Goal: Task Accomplishment & Management: Manage account settings

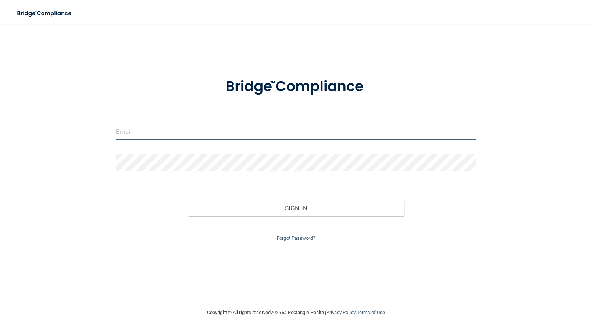
click at [214, 136] on input "email" at bounding box center [296, 132] width 360 height 17
type input "[DOMAIN_NAME][EMAIL_ADDRESS][DOMAIN_NAME]"
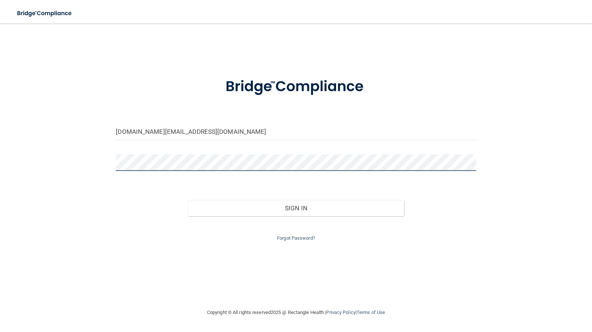
click at [188, 200] on button "Sign In" at bounding box center [296, 208] width 216 height 16
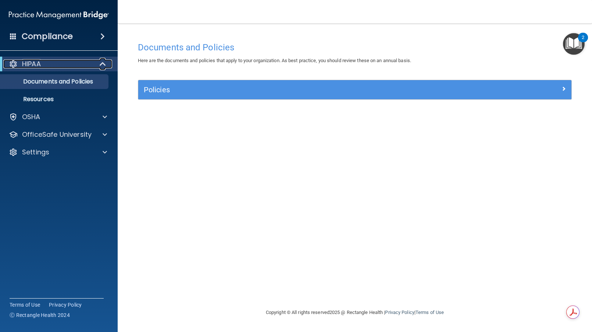
click at [94, 65] on div at bounding box center [103, 64] width 18 height 9
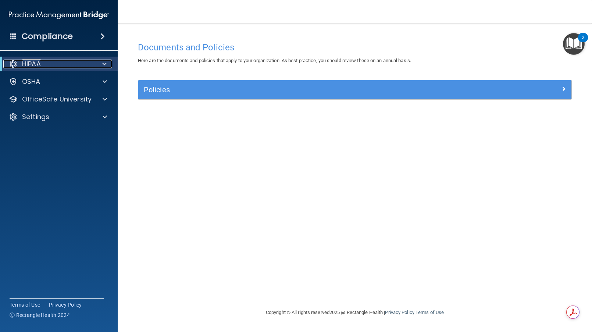
click at [94, 65] on div at bounding box center [103, 64] width 18 height 9
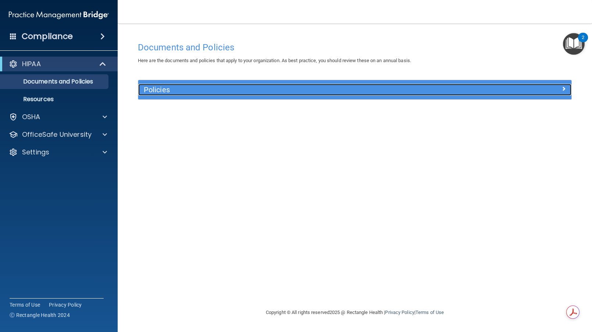
click at [156, 92] on h5 "Policies" at bounding box center [301, 90] width 314 height 8
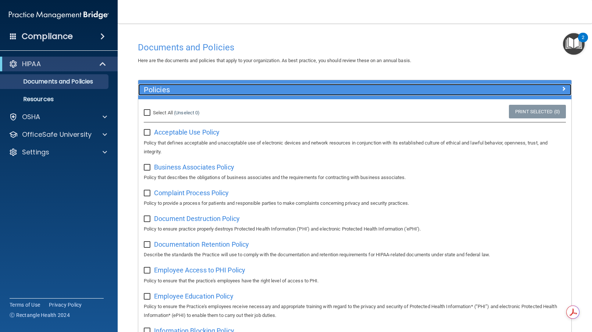
click at [156, 92] on h5 "Policies" at bounding box center [301, 90] width 314 height 8
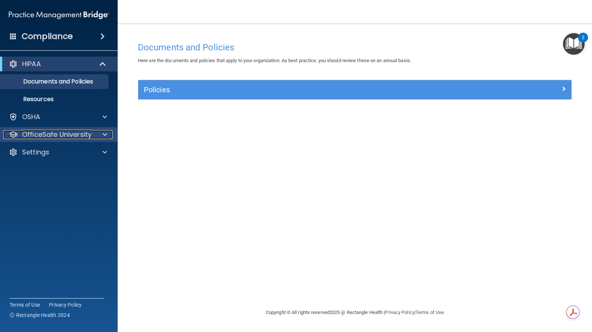
click at [81, 132] on p "OfficeSafe University" at bounding box center [57, 134] width 70 height 9
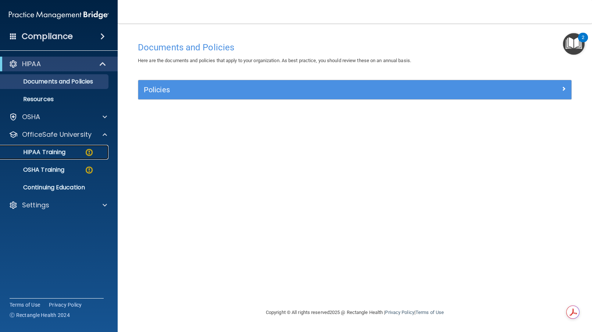
click at [67, 149] on div "HIPAA Training" at bounding box center [55, 152] width 100 height 7
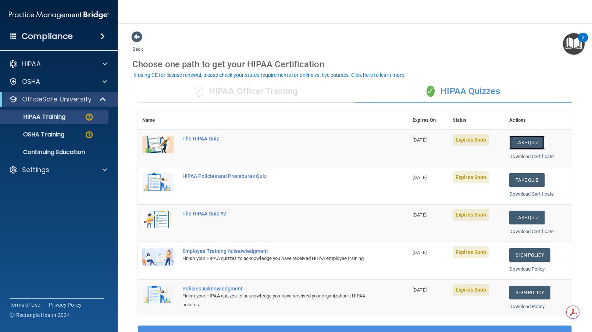
click at [523, 145] on button "Take Quiz" at bounding box center [526, 143] width 35 height 14
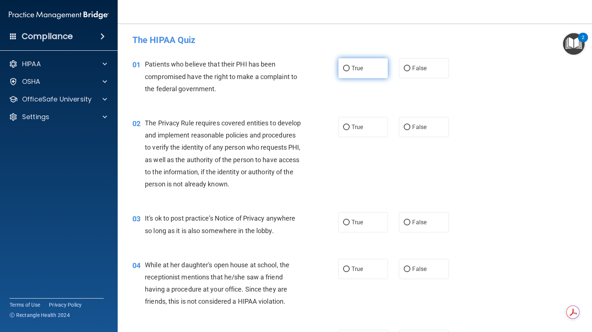
click at [365, 72] on label "True" at bounding box center [363, 68] width 50 height 20
click at [350, 71] on input "True" at bounding box center [346, 69] width 7 height 6
radio input "true"
click at [356, 127] on span "True" at bounding box center [357, 127] width 11 height 7
click at [350, 127] on input "True" at bounding box center [346, 128] width 7 height 6
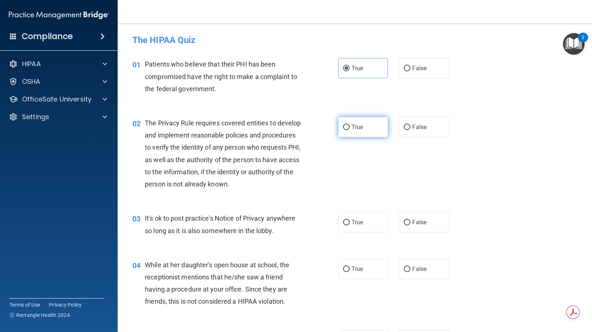
radio input "true"
click at [421, 223] on span "False" at bounding box center [419, 222] width 14 height 7
click at [411, 223] on input "False" at bounding box center [407, 223] width 7 height 6
radio input "true"
click at [416, 274] on label "False" at bounding box center [424, 269] width 50 height 20
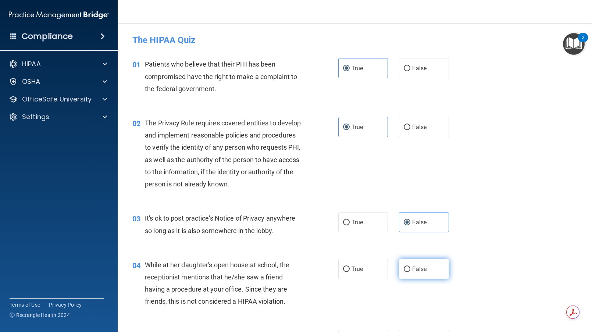
click at [411, 272] on input "False" at bounding box center [407, 270] width 7 height 6
radio input "true"
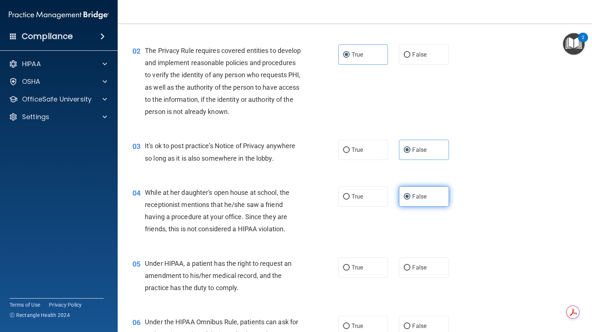
scroll to position [74, 0]
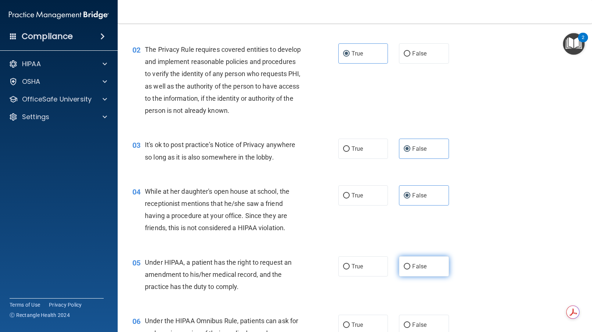
click at [419, 266] on span "False" at bounding box center [419, 266] width 14 height 7
click at [411, 266] on input "False" at bounding box center [407, 267] width 7 height 6
radio input "true"
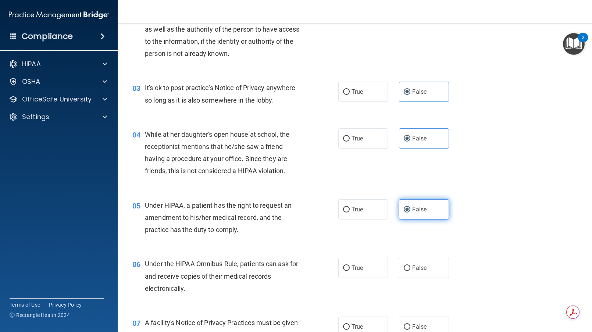
scroll to position [147, 0]
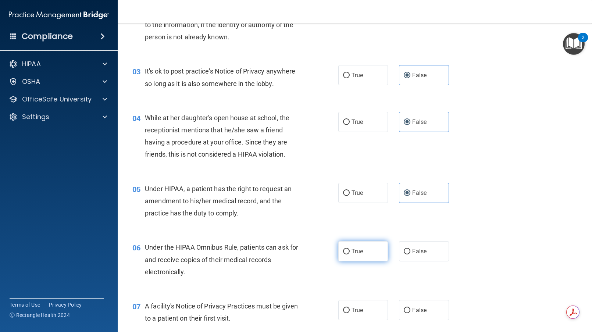
click at [366, 251] on label "True" at bounding box center [363, 251] width 50 height 20
click at [350, 251] on input "True" at bounding box center [346, 252] width 7 height 6
radio input "true"
click at [354, 313] on span "True" at bounding box center [357, 310] width 11 height 7
click at [350, 313] on input "True" at bounding box center [346, 311] width 7 height 6
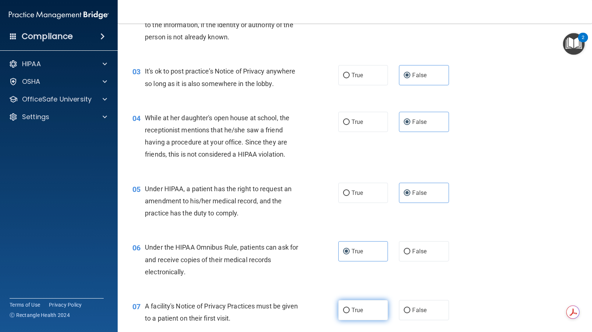
radio input "true"
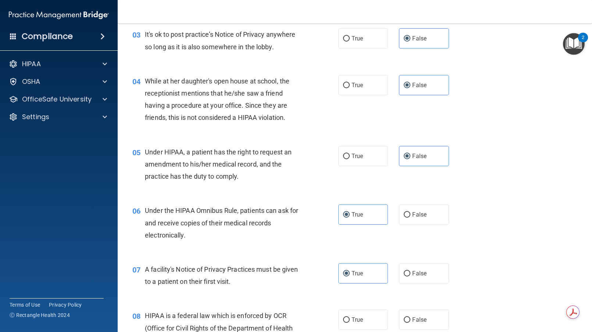
scroll to position [221, 0]
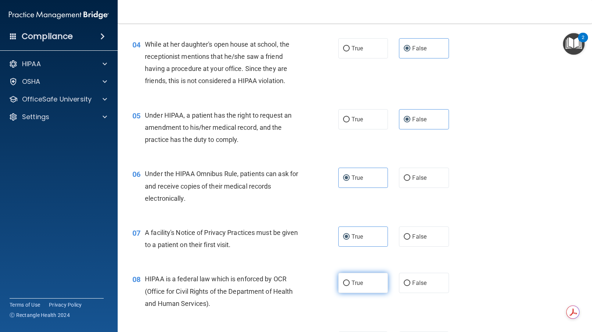
click at [366, 283] on label "True" at bounding box center [363, 283] width 50 height 20
click at [350, 283] on input "True" at bounding box center [346, 284] width 7 height 6
radio input "true"
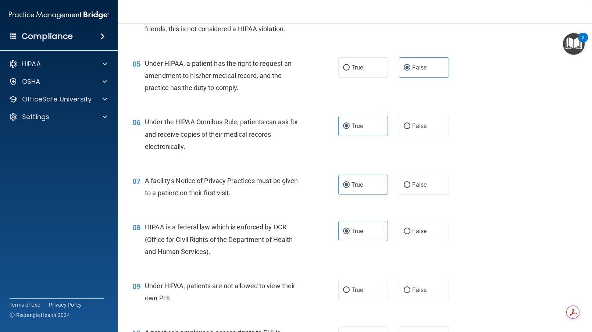
scroll to position [294, 0]
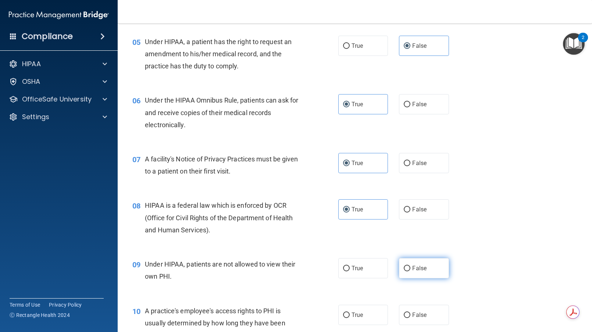
click at [435, 278] on label "False" at bounding box center [424, 268] width 50 height 20
click at [411, 271] on input "False" at bounding box center [407, 269] width 7 height 6
radio input "true"
click at [421, 312] on span "False" at bounding box center [419, 315] width 14 height 7
click at [411, 313] on input "False" at bounding box center [407, 316] width 7 height 6
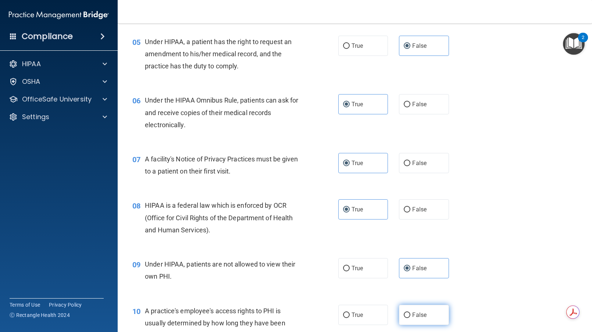
radio input "true"
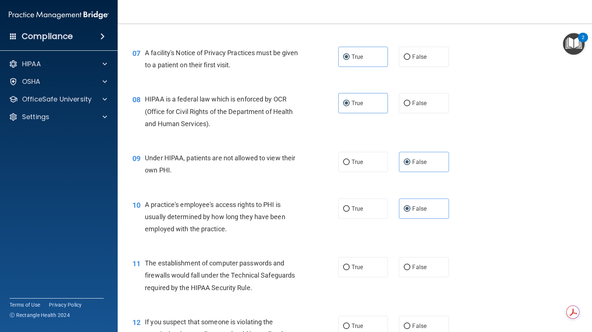
scroll to position [441, 0]
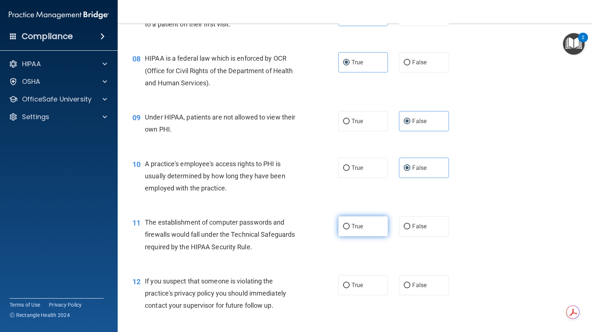
click at [352, 226] on span "True" at bounding box center [357, 226] width 11 height 7
click at [350, 226] on input "True" at bounding box center [346, 227] width 7 height 6
radio input "true"
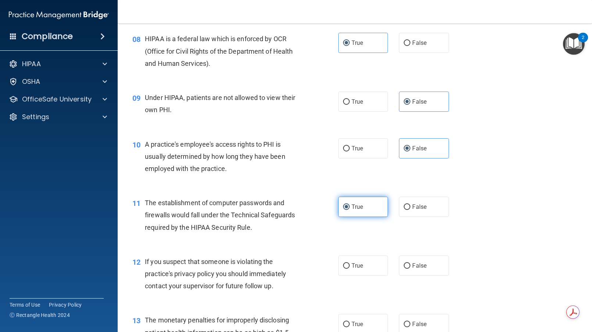
scroll to position [478, 0]
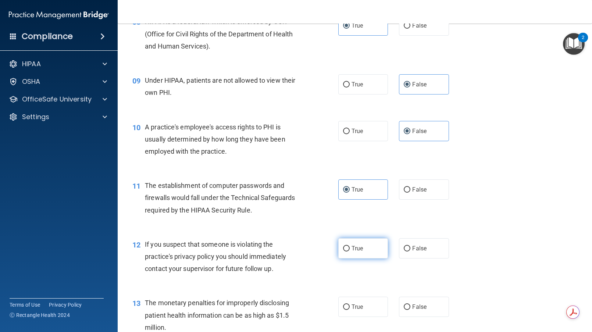
click at [355, 248] on span "True" at bounding box center [357, 248] width 11 height 7
click at [350, 248] on input "True" at bounding box center [346, 249] width 7 height 6
radio input "true"
click at [344, 305] on input "True" at bounding box center [346, 308] width 7 height 6
radio input "true"
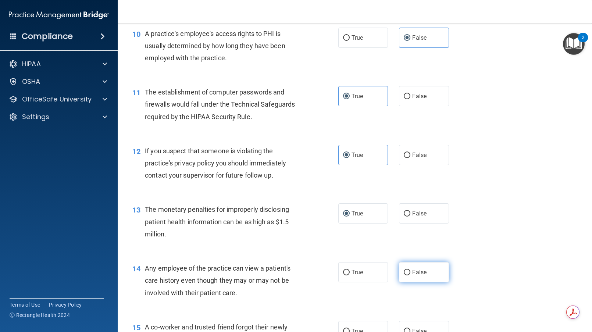
scroll to position [589, 0]
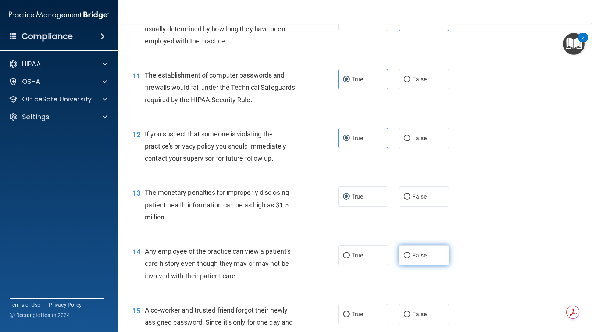
click at [418, 262] on label "False" at bounding box center [424, 255] width 50 height 20
click at [411, 259] on input "False" at bounding box center [407, 256] width 7 height 6
radio input "true"
click at [412, 312] on span "False" at bounding box center [419, 314] width 14 height 7
click at [411, 312] on input "False" at bounding box center [407, 315] width 7 height 6
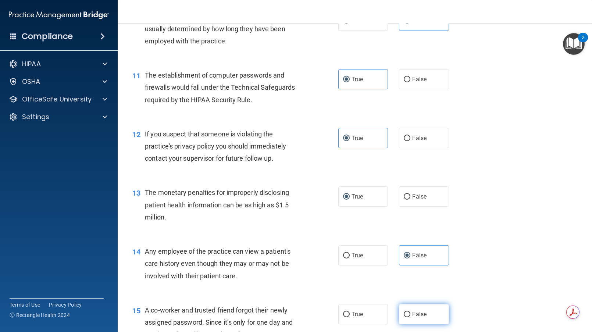
radio input "true"
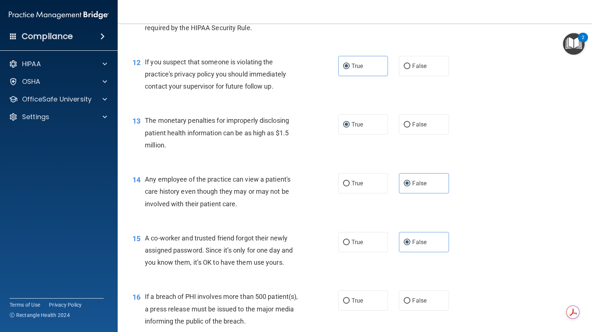
scroll to position [662, 0]
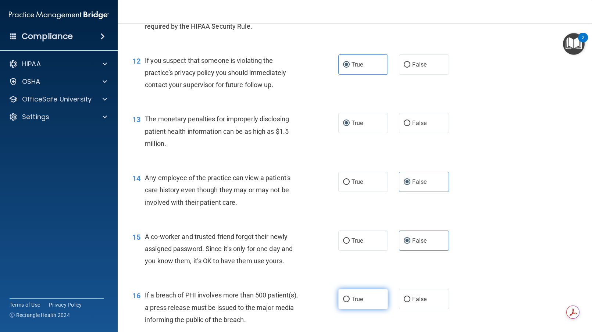
click at [347, 299] on label "True" at bounding box center [363, 299] width 50 height 20
click at [347, 299] on input "True" at bounding box center [346, 300] width 7 height 6
radio input "true"
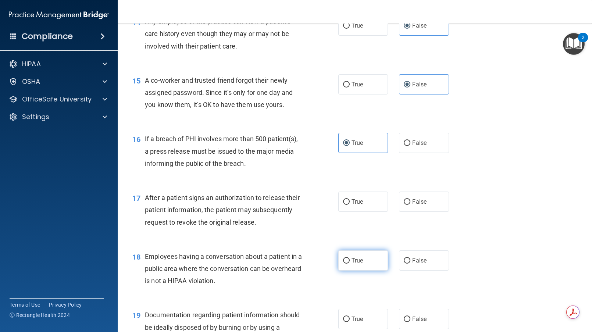
scroll to position [846, 0]
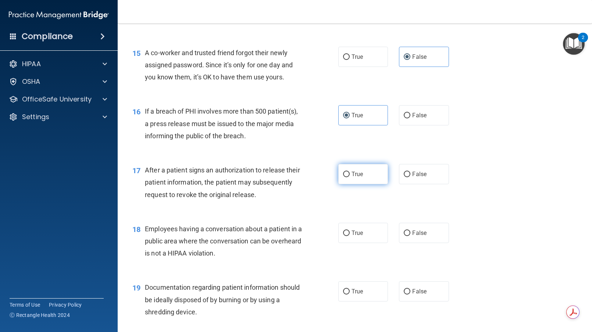
click at [362, 177] on label "True" at bounding box center [363, 174] width 50 height 20
click at [350, 177] on input "True" at bounding box center [346, 175] width 7 height 6
radio input "true"
click at [423, 230] on label "False" at bounding box center [424, 233] width 50 height 20
click at [411, 231] on input "False" at bounding box center [407, 234] width 7 height 6
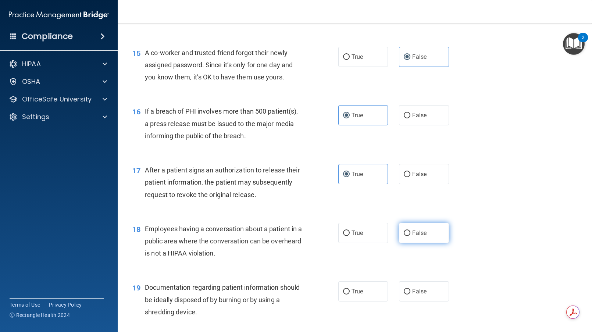
radio input "true"
click at [362, 291] on label "True" at bounding box center [363, 291] width 50 height 20
click at [350, 291] on input "True" at bounding box center [346, 292] width 7 height 6
radio input "true"
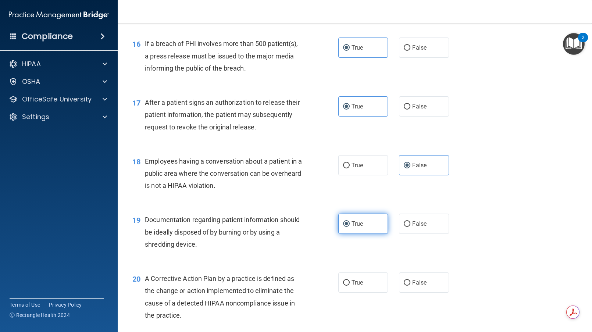
scroll to position [920, 0]
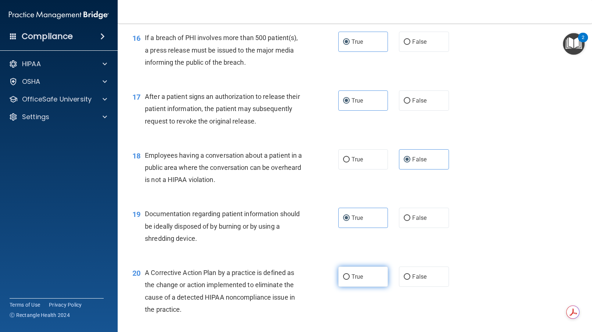
click at [362, 281] on label "True" at bounding box center [363, 277] width 50 height 20
click at [350, 280] on input "True" at bounding box center [346, 277] width 7 height 6
radio input "true"
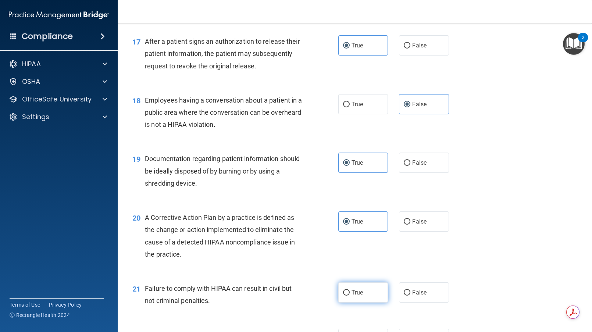
scroll to position [993, 0]
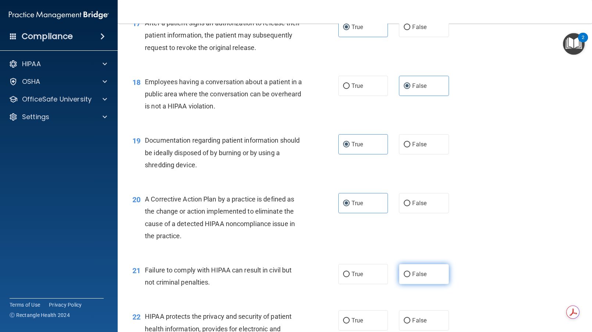
click at [418, 271] on span "False" at bounding box center [419, 274] width 14 height 7
click at [411, 272] on input "False" at bounding box center [407, 275] width 7 height 6
radio input "true"
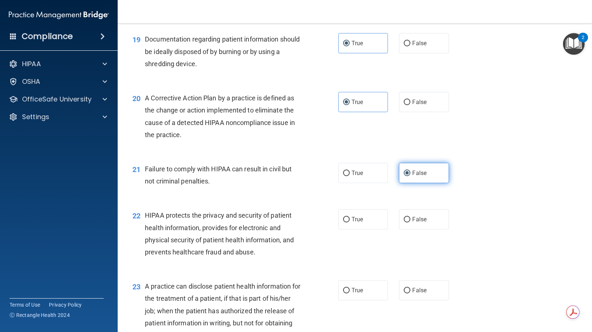
scroll to position [1104, 0]
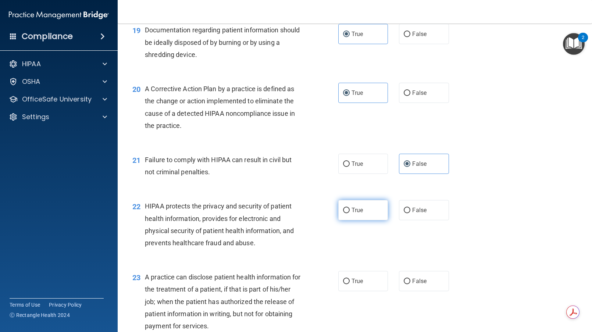
click at [354, 210] on span "True" at bounding box center [357, 210] width 11 height 7
click at [350, 210] on input "True" at bounding box center [346, 211] width 7 height 6
radio input "true"
click at [436, 286] on label "False" at bounding box center [424, 281] width 50 height 20
click at [411, 284] on input "False" at bounding box center [407, 282] width 7 height 6
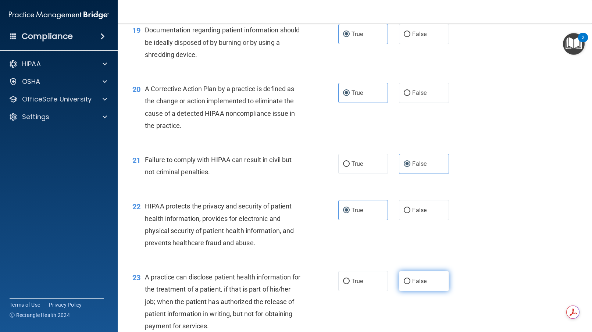
radio input "true"
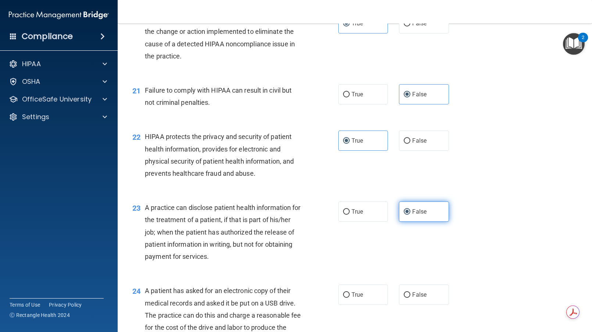
scroll to position [1177, 0]
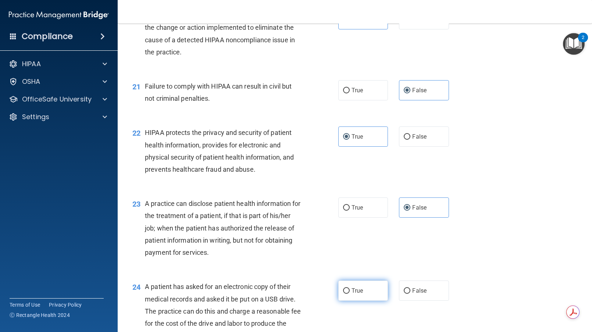
click at [353, 284] on label "True" at bounding box center [363, 291] width 50 height 20
click at [350, 288] on input "True" at bounding box center [346, 291] width 7 height 6
radio input "true"
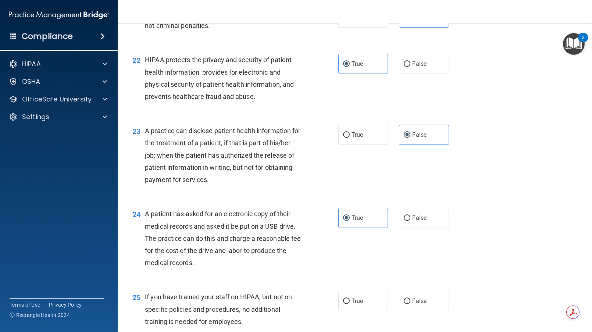
scroll to position [1251, 0]
click at [427, 300] on label "False" at bounding box center [424, 300] width 50 height 20
click at [411, 300] on input "False" at bounding box center [407, 301] width 7 height 6
radio input "true"
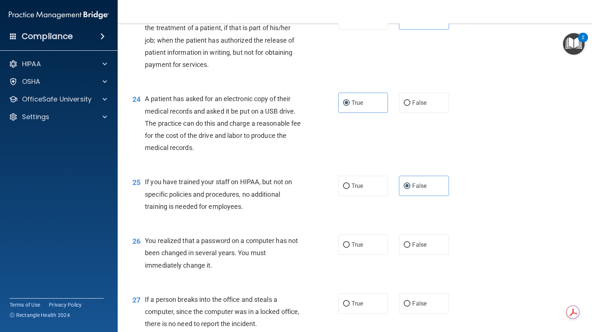
scroll to position [1398, 0]
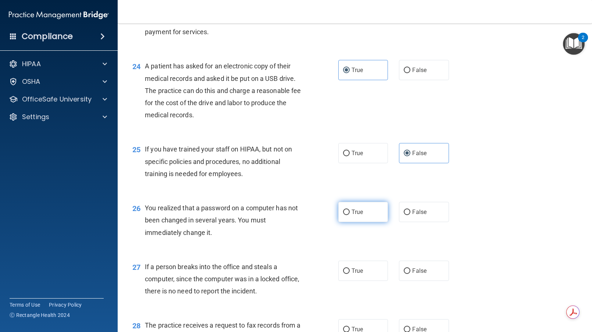
click at [356, 220] on label "True" at bounding box center [363, 212] width 50 height 20
click at [350, 215] on input "True" at bounding box center [346, 213] width 7 height 6
radio input "true"
click at [405, 269] on input "False" at bounding box center [407, 272] width 7 height 6
radio input "true"
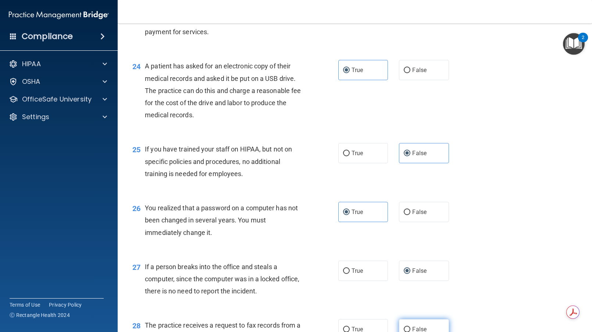
click at [407, 323] on label "False" at bounding box center [424, 329] width 50 height 20
click at [407, 327] on input "False" at bounding box center [407, 330] width 7 height 6
radio input "true"
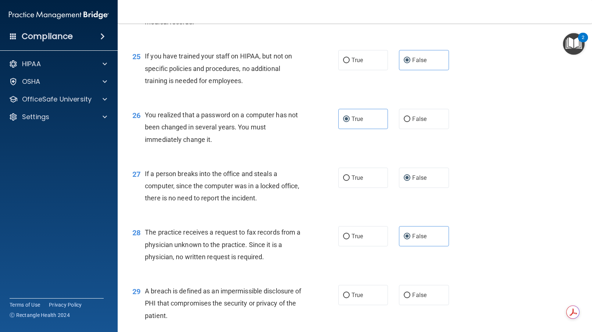
scroll to position [1509, 0]
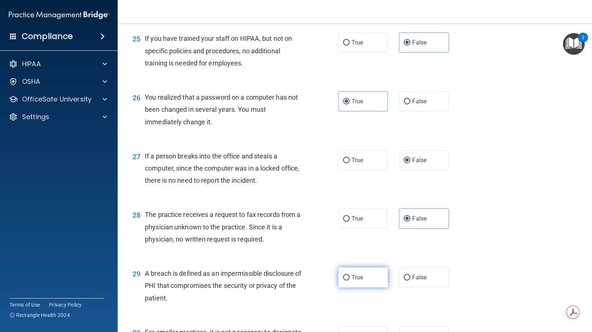
click at [370, 279] on label "True" at bounding box center [363, 277] width 50 height 20
click at [350, 279] on input "True" at bounding box center [346, 278] width 7 height 6
radio input "true"
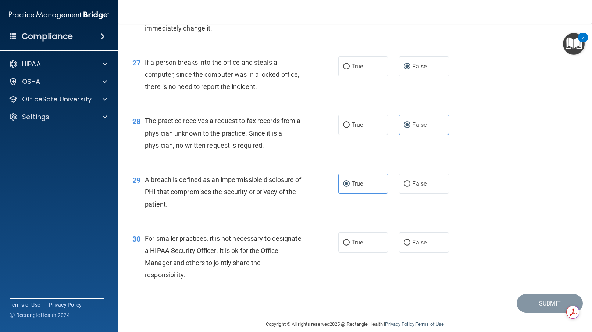
scroll to position [1612, 0]
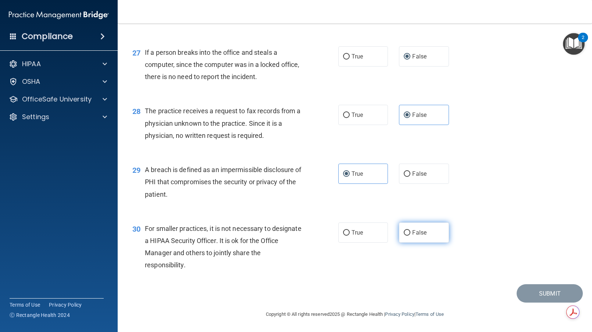
click at [415, 233] on span "False" at bounding box center [419, 232] width 14 height 7
click at [411, 233] on input "False" at bounding box center [407, 233] width 7 height 6
radio input "true"
click at [529, 296] on button "Submit" at bounding box center [550, 293] width 66 height 19
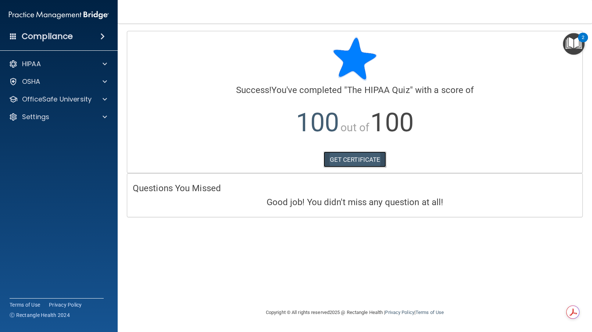
click at [333, 160] on link "GET CERTIFICATE" at bounding box center [355, 160] width 63 height 16
click at [50, 103] on p "OfficeSafe University" at bounding box center [57, 99] width 70 height 9
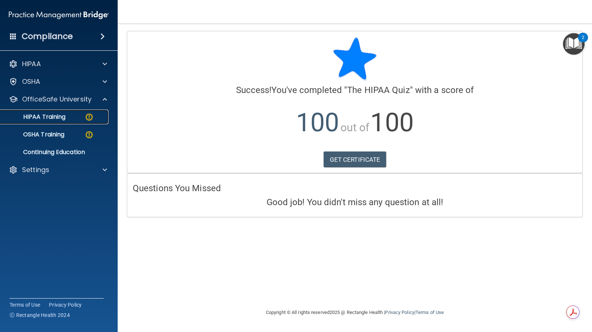
click at [55, 117] on p "HIPAA Training" at bounding box center [35, 116] width 61 height 7
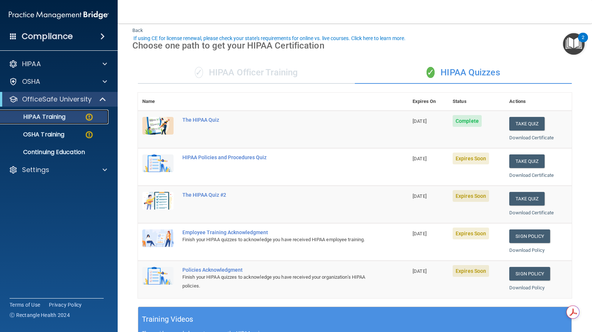
scroll to position [37, 0]
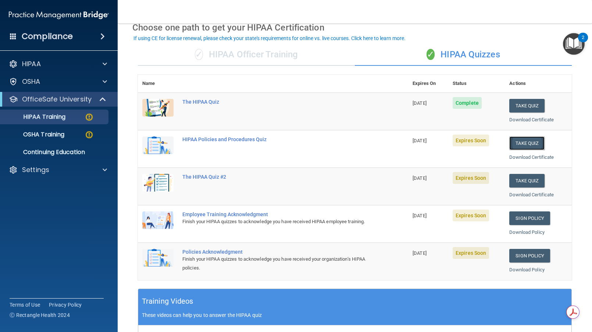
click at [509, 142] on button "Take Quiz" at bounding box center [526, 143] width 35 height 14
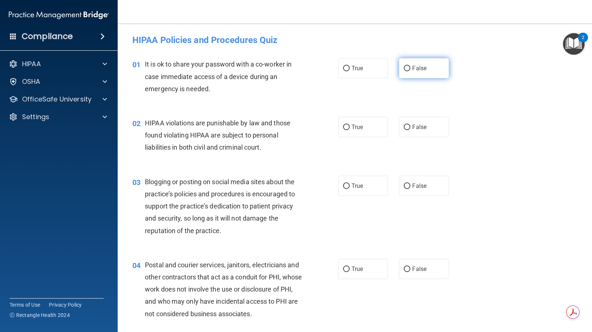
click at [412, 69] on span "False" at bounding box center [419, 68] width 14 height 7
click at [410, 69] on input "False" at bounding box center [407, 69] width 7 height 6
radio input "true"
click at [359, 130] on span "True" at bounding box center [357, 127] width 11 height 7
click at [350, 130] on input "True" at bounding box center [346, 128] width 7 height 6
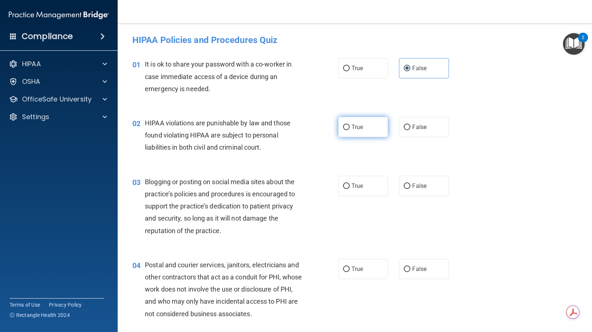
radio input "true"
click at [416, 182] on span "False" at bounding box center [419, 185] width 14 height 7
click at [411, 184] on input "False" at bounding box center [407, 187] width 7 height 6
radio input "true"
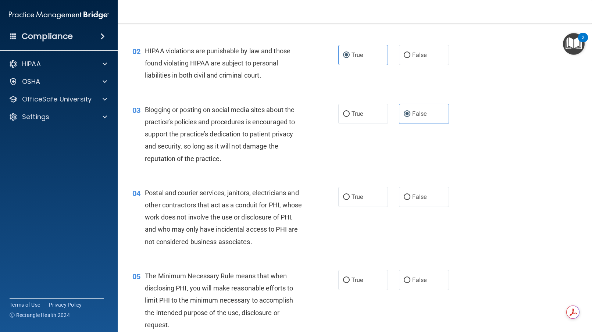
scroll to position [74, 0]
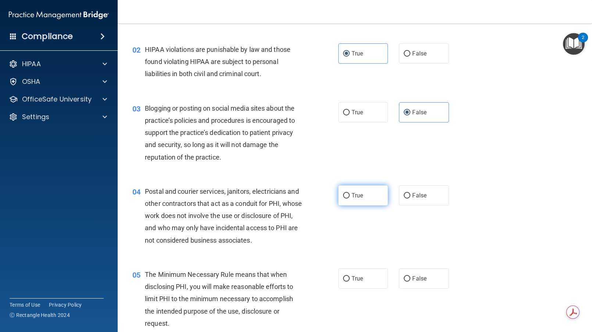
click at [357, 199] on label "True" at bounding box center [363, 195] width 50 height 20
click at [350, 199] on input "True" at bounding box center [346, 196] width 7 height 6
radio input "true"
click at [352, 281] on span "True" at bounding box center [357, 278] width 11 height 7
click at [350, 281] on input "True" at bounding box center [346, 279] width 7 height 6
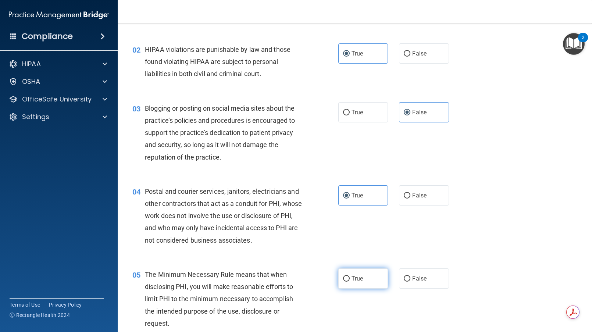
radio input "true"
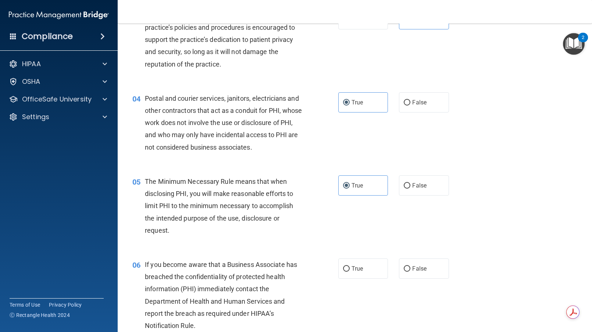
scroll to position [184, 0]
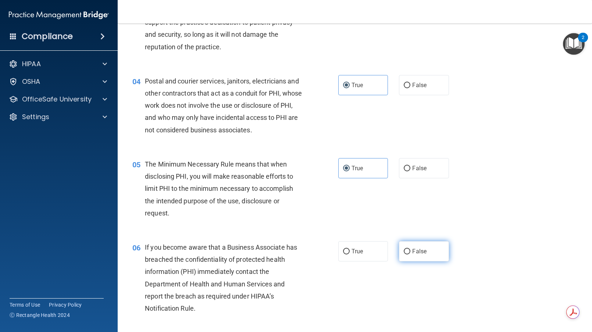
click at [412, 255] on label "False" at bounding box center [424, 251] width 50 height 20
click at [411, 255] on input "False" at bounding box center [407, 252] width 7 height 6
radio input "true"
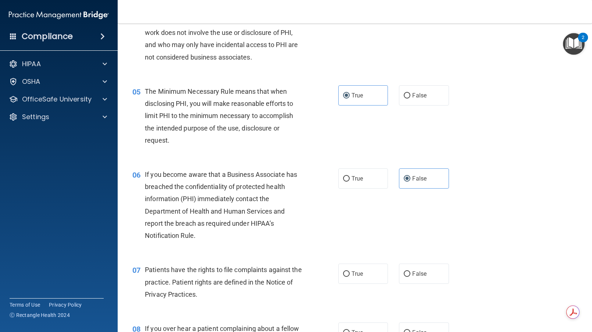
scroll to position [258, 0]
click at [360, 267] on label "True" at bounding box center [363, 273] width 50 height 20
click at [350, 271] on input "True" at bounding box center [346, 274] width 7 height 6
radio input "true"
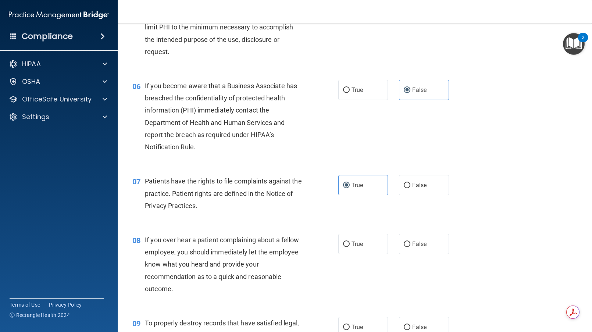
scroll to position [368, 0]
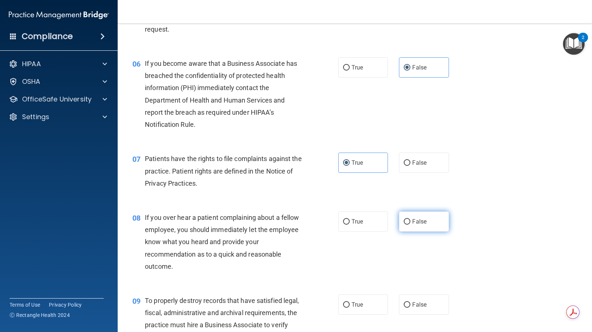
click at [411, 229] on label "False" at bounding box center [424, 222] width 50 height 20
click at [411, 225] on input "False" at bounding box center [407, 222] width 7 height 6
radio input "true"
click at [409, 302] on label "False" at bounding box center [424, 305] width 50 height 20
click at [409, 302] on input "False" at bounding box center [407, 305] width 7 height 6
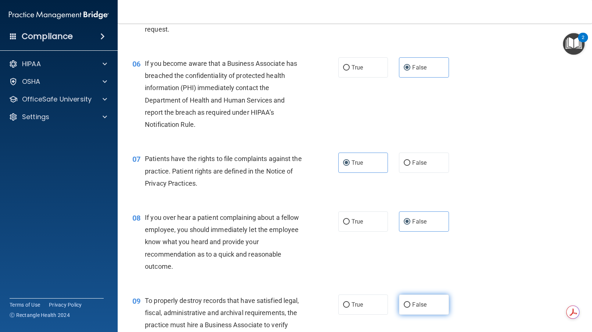
radio input "true"
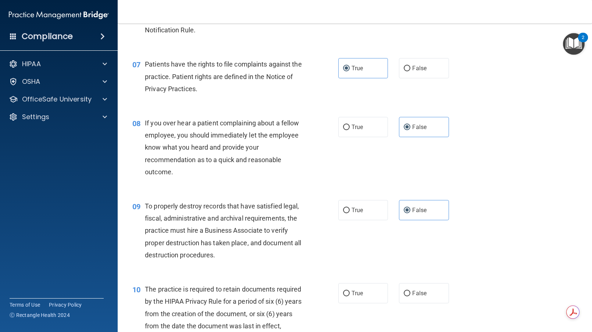
scroll to position [478, 0]
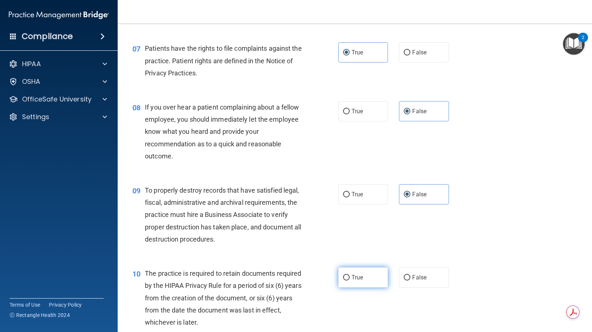
click at [368, 274] on label "True" at bounding box center [363, 277] width 50 height 20
click at [350, 275] on input "True" at bounding box center [346, 278] width 7 height 6
radio input "true"
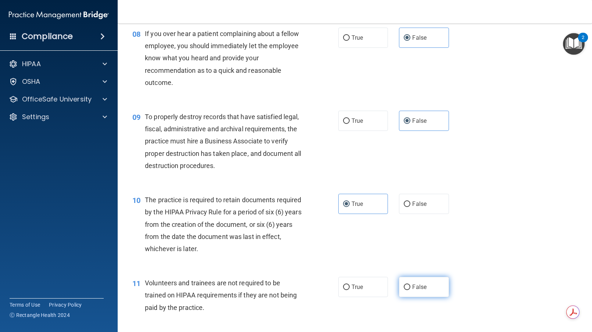
click at [412, 282] on label "False" at bounding box center [424, 287] width 50 height 20
click at [411, 285] on input "False" at bounding box center [407, 288] width 7 height 6
radio input "true"
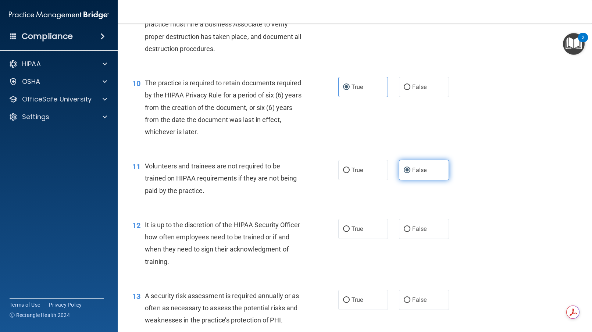
scroll to position [699, 0]
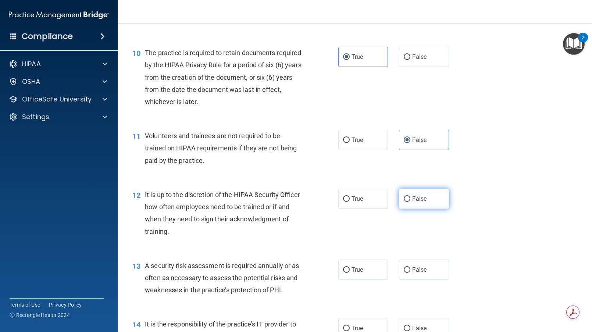
click at [418, 207] on label "False" at bounding box center [424, 199] width 50 height 20
click at [411, 202] on input "False" at bounding box center [407, 199] width 7 height 6
radio input "true"
click at [352, 270] on span "True" at bounding box center [357, 269] width 11 height 7
click at [349, 270] on input "True" at bounding box center [346, 270] width 7 height 6
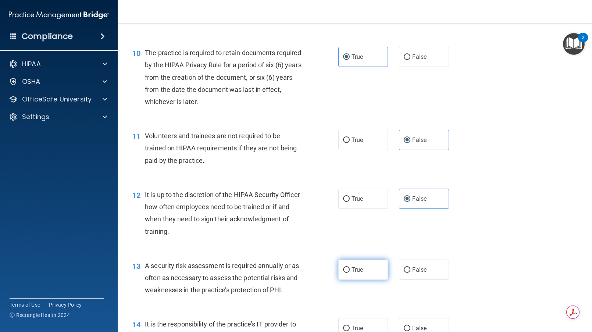
radio input "true"
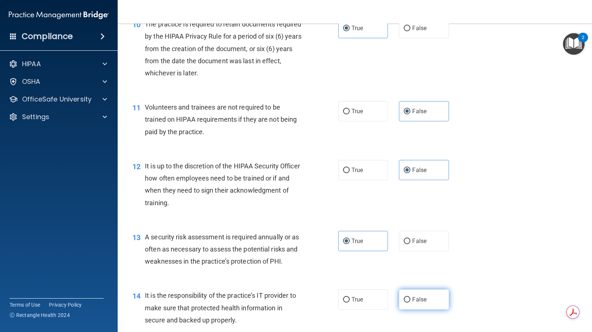
scroll to position [773, 0]
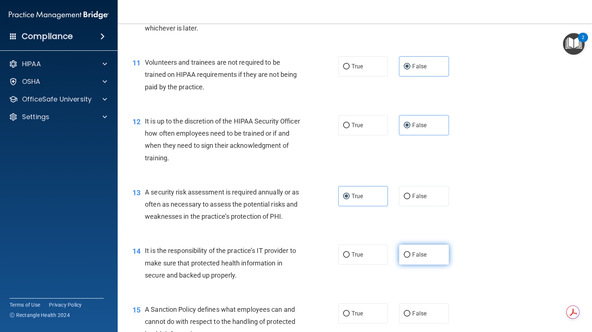
click at [404, 253] on input "False" at bounding box center [407, 255] width 7 height 6
radio input "true"
click at [412, 311] on span "False" at bounding box center [419, 313] width 14 height 7
click at [410, 311] on input "False" at bounding box center [407, 314] width 7 height 6
radio input "true"
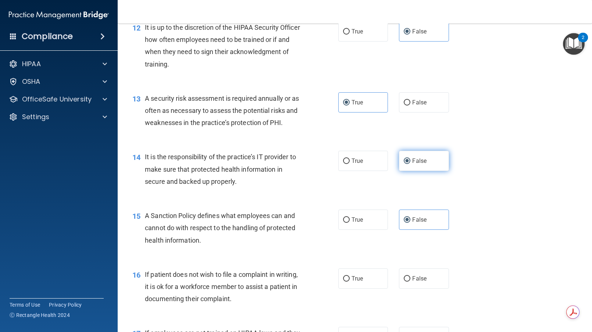
scroll to position [883, 0]
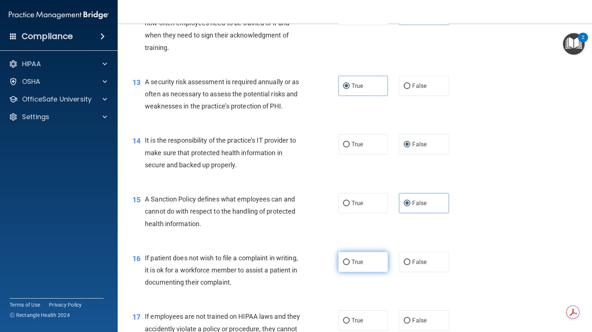
click at [354, 258] on label "True" at bounding box center [363, 262] width 50 height 20
click at [350, 260] on input "True" at bounding box center [346, 263] width 7 height 6
radio input "true"
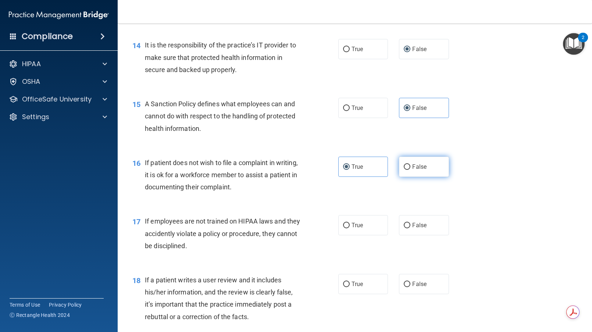
scroll to position [993, 0]
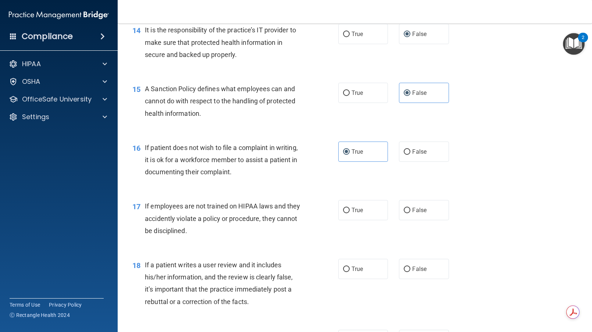
drag, startPoint x: 415, startPoint y: 213, endPoint x: 421, endPoint y: 239, distance: 26.7
click at [416, 213] on span "False" at bounding box center [419, 210] width 14 height 7
click at [411, 213] on input "False" at bounding box center [407, 211] width 7 height 6
radio input "true"
click at [413, 265] on label "False" at bounding box center [424, 269] width 50 height 20
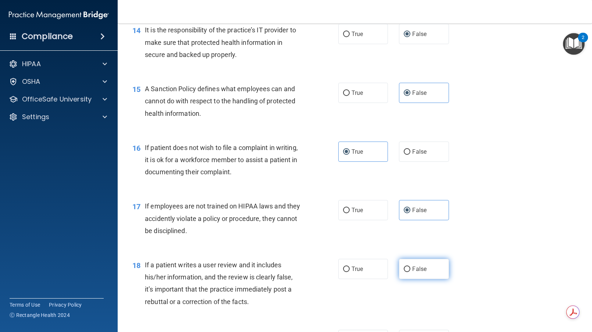
click at [411, 267] on input "False" at bounding box center [407, 270] width 7 height 6
radio input "true"
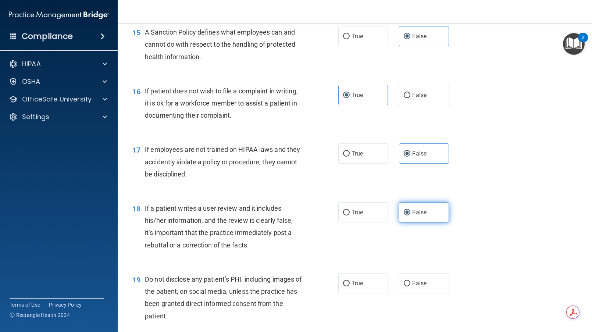
scroll to position [1067, 0]
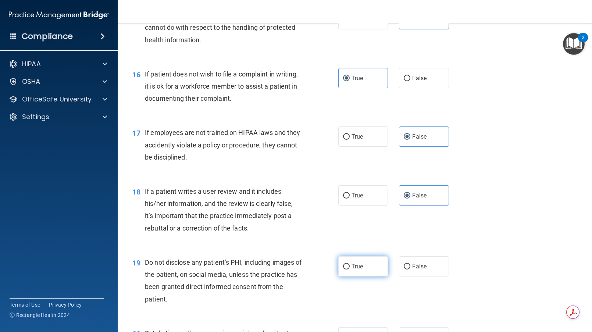
click at [366, 268] on label "True" at bounding box center [363, 266] width 50 height 20
click at [350, 268] on input "True" at bounding box center [346, 267] width 7 height 6
radio input "true"
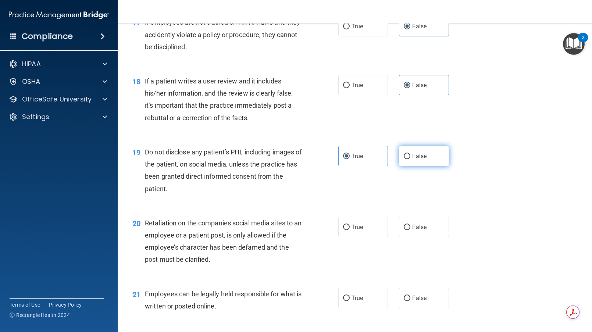
scroll to position [1214, 0]
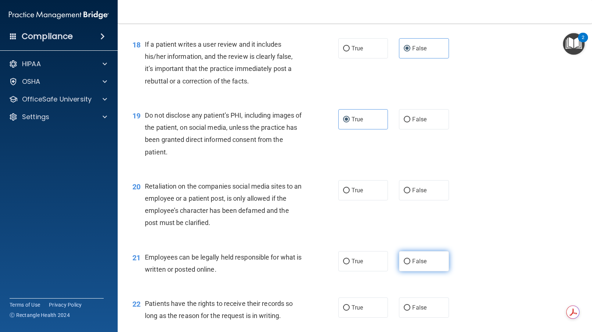
click at [406, 264] on label "False" at bounding box center [424, 261] width 50 height 20
click at [406, 264] on input "False" at bounding box center [407, 262] width 7 height 6
radio input "true"
click at [408, 192] on label "False" at bounding box center [424, 190] width 50 height 20
click at [408, 192] on input "False" at bounding box center [407, 191] width 7 height 6
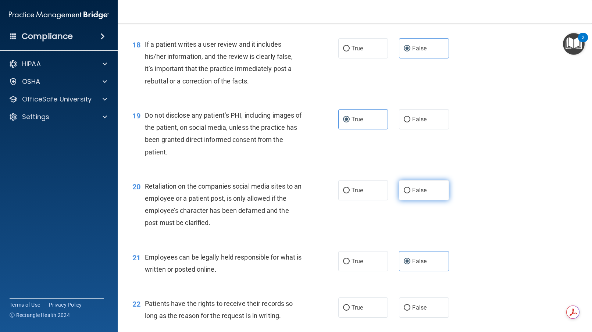
radio input "true"
click at [374, 256] on label "True" at bounding box center [363, 261] width 50 height 20
click at [350, 259] on input "True" at bounding box center [346, 262] width 7 height 6
radio input "true"
radio input "false"
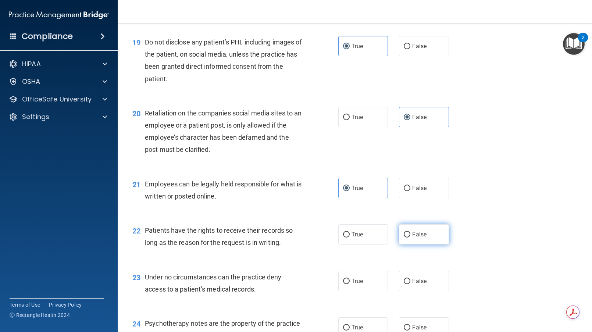
scroll to position [1288, 0]
click at [402, 228] on label "False" at bounding box center [424, 234] width 50 height 20
click at [404, 232] on input "False" at bounding box center [407, 235] width 7 height 6
radio input "true"
click at [407, 272] on label "False" at bounding box center [424, 281] width 50 height 20
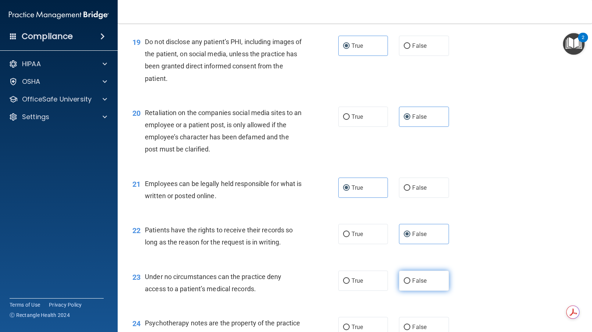
click at [407, 278] on input "False" at bounding box center [407, 281] width 7 height 6
radio input "true"
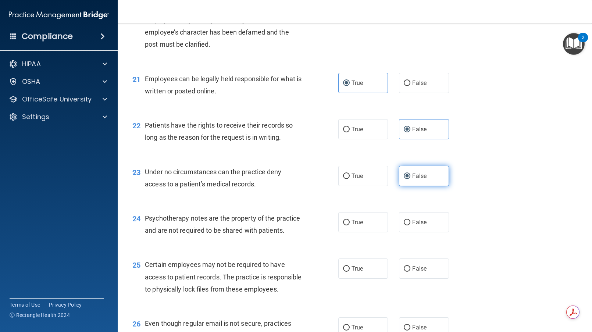
scroll to position [1398, 0]
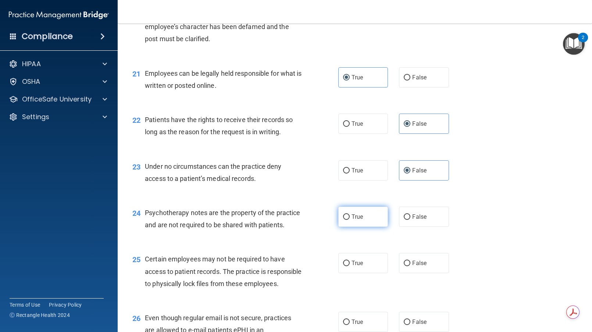
click at [358, 218] on span "True" at bounding box center [357, 216] width 11 height 7
click at [350, 218] on input "True" at bounding box center [346, 217] width 7 height 6
radio input "true"
click at [355, 267] on span "True" at bounding box center [357, 263] width 11 height 7
click at [350, 266] on input "True" at bounding box center [346, 264] width 7 height 6
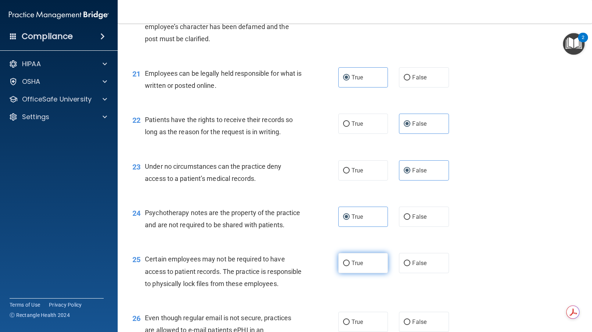
radio input "true"
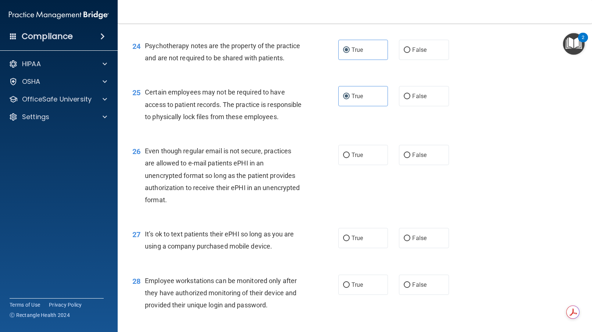
scroll to position [1582, 0]
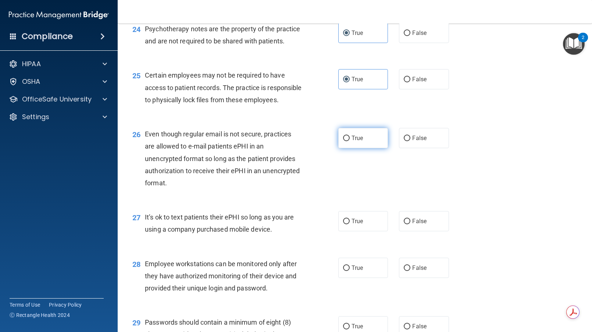
click at [343, 141] on input "True" at bounding box center [346, 139] width 7 height 6
radio input "true"
click at [418, 231] on label "False" at bounding box center [424, 221] width 50 height 20
click at [411, 224] on input "False" at bounding box center [407, 222] width 7 height 6
radio input "true"
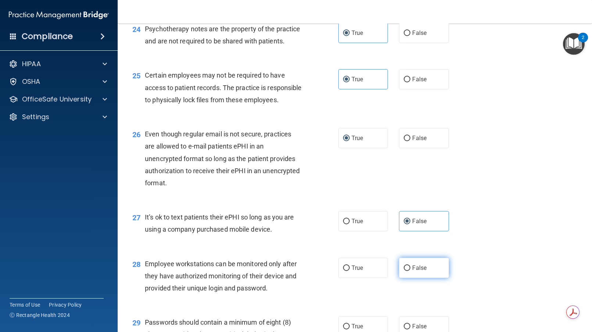
click at [412, 271] on span "False" at bounding box center [419, 267] width 14 height 7
click at [411, 271] on input "False" at bounding box center [407, 269] width 7 height 6
radio input "true"
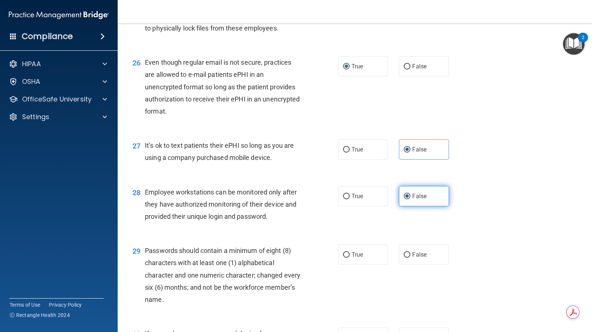
scroll to position [1655, 0]
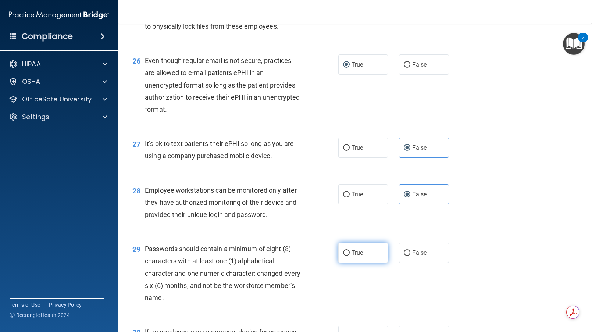
click at [361, 256] on span "True" at bounding box center [357, 252] width 11 height 7
click at [350, 256] on input "True" at bounding box center [346, 254] width 7 height 6
radio input "true"
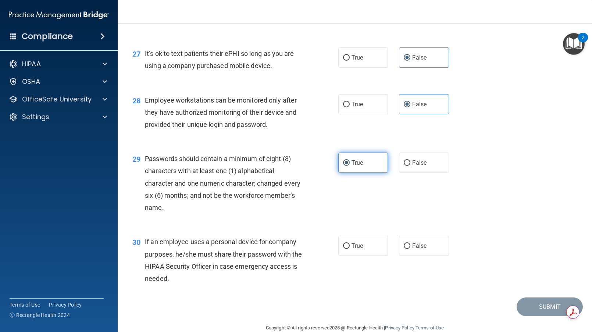
scroll to position [1766, 0]
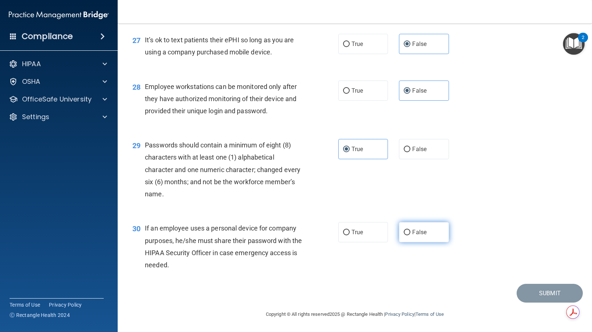
click at [428, 242] on label "False" at bounding box center [424, 232] width 50 height 20
click at [411, 235] on input "False" at bounding box center [407, 233] width 7 height 6
radio input "true"
click at [519, 296] on button "Submit" at bounding box center [550, 293] width 66 height 19
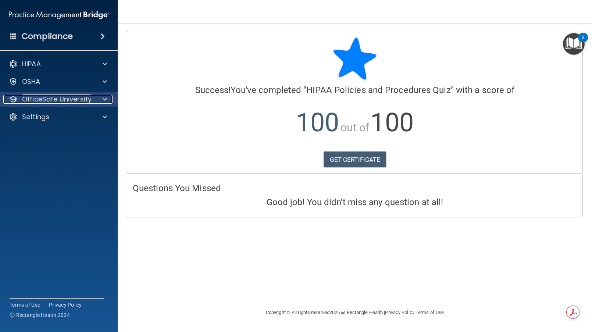
click at [57, 95] on p "OfficeSafe University" at bounding box center [57, 99] width 70 height 9
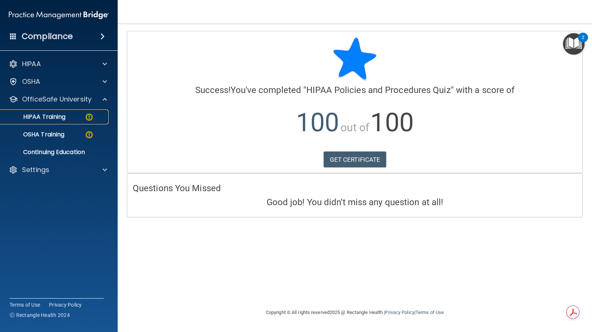
click at [77, 122] on link "HIPAA Training" at bounding box center [51, 117] width 116 height 15
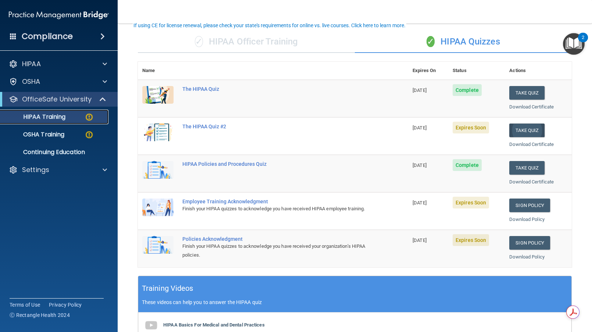
scroll to position [37, 0]
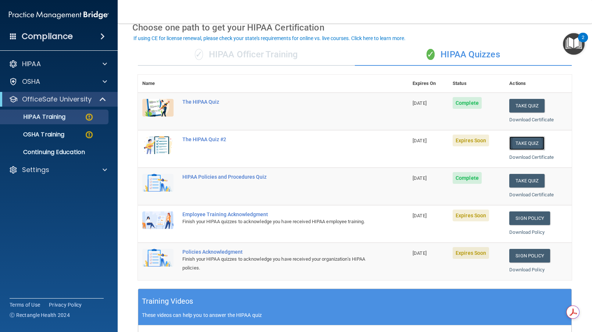
click at [518, 142] on button "Take Quiz" at bounding box center [526, 143] width 35 height 14
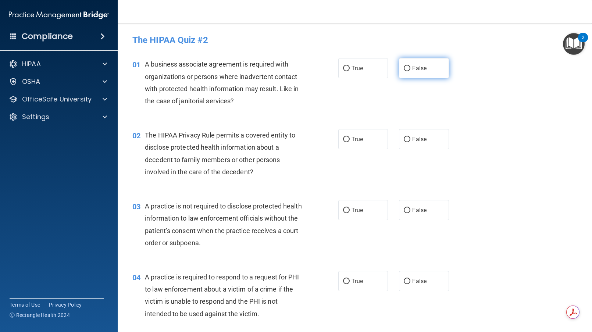
click at [416, 72] on label "False" at bounding box center [424, 68] width 50 height 20
click at [411, 71] on input "False" at bounding box center [407, 69] width 7 height 6
radio input "true"
click at [363, 138] on label "True" at bounding box center [363, 139] width 50 height 20
click at [350, 138] on input "True" at bounding box center [346, 140] width 7 height 6
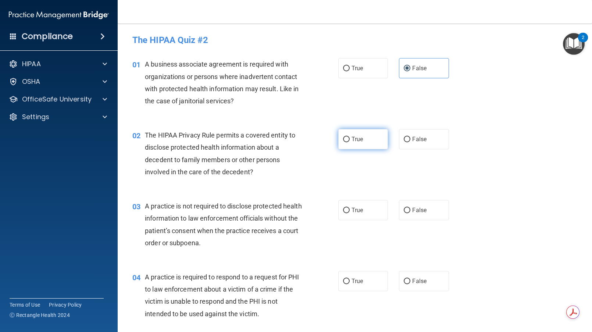
radio input "true"
click at [412, 209] on span "False" at bounding box center [419, 210] width 14 height 7
click at [410, 209] on input "False" at bounding box center [407, 211] width 7 height 6
radio input "true"
click at [338, 284] on label "True" at bounding box center [363, 281] width 50 height 20
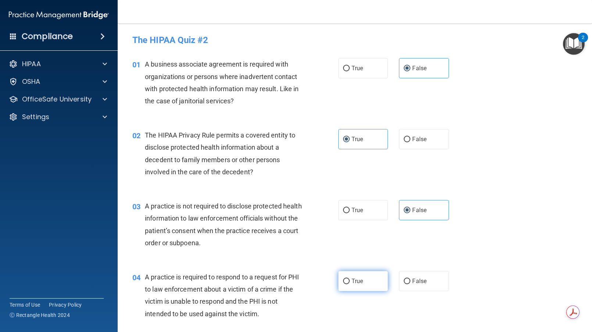
click at [343, 284] on input "True" at bounding box center [346, 282] width 7 height 6
radio input "true"
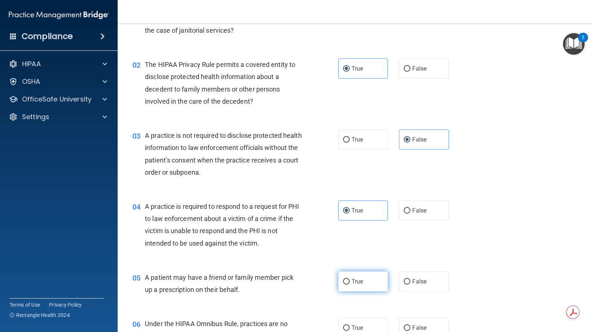
scroll to position [74, 0]
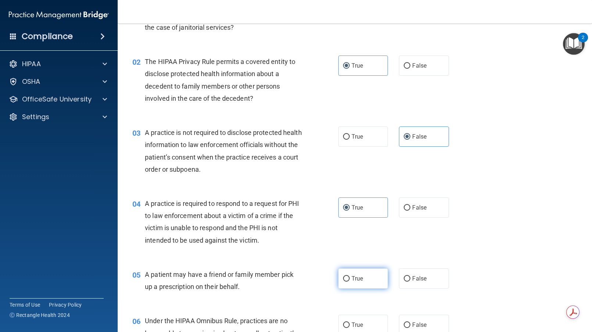
click at [370, 270] on label "True" at bounding box center [363, 279] width 50 height 20
click at [350, 276] on input "True" at bounding box center [346, 279] width 7 height 6
radio input "true"
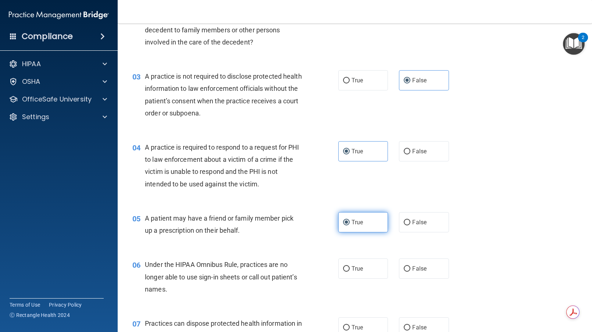
scroll to position [147, 0]
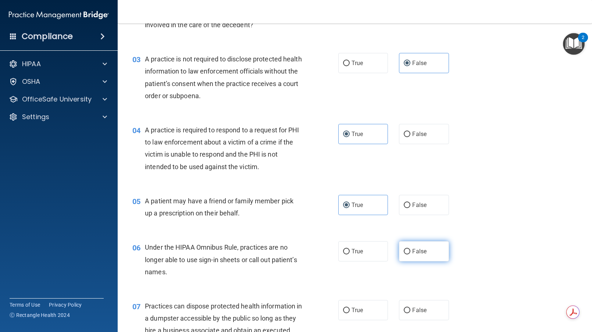
click at [407, 252] on input "False" at bounding box center [407, 252] width 7 height 6
radio input "true"
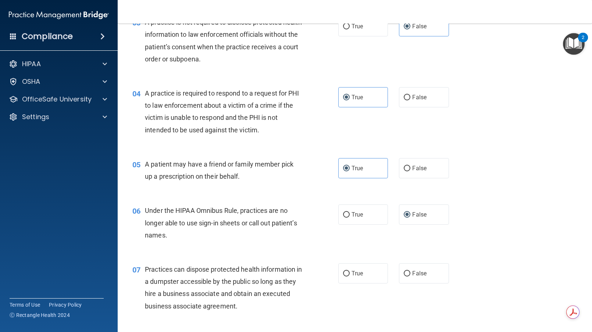
scroll to position [221, 0]
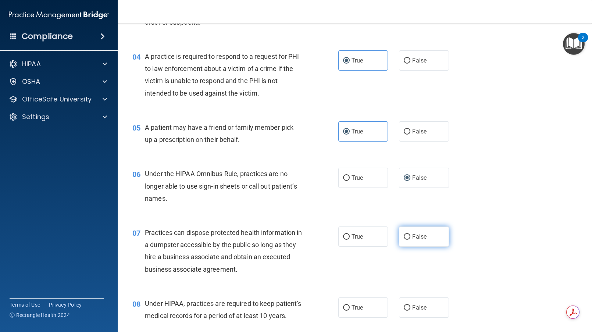
click at [420, 243] on label "False" at bounding box center [424, 237] width 50 height 20
click at [411, 240] on input "False" at bounding box center [407, 237] width 7 height 6
radio input "true"
click at [416, 304] on label "False" at bounding box center [424, 308] width 50 height 20
click at [411, 305] on input "False" at bounding box center [407, 308] width 7 height 6
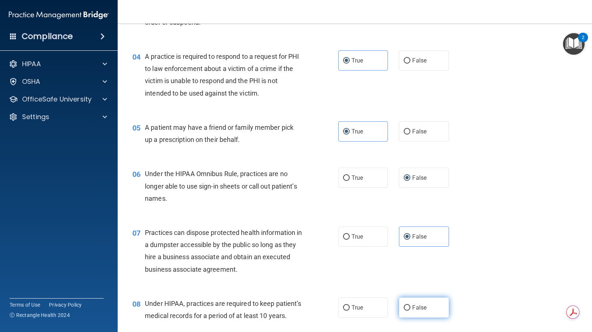
radio input "true"
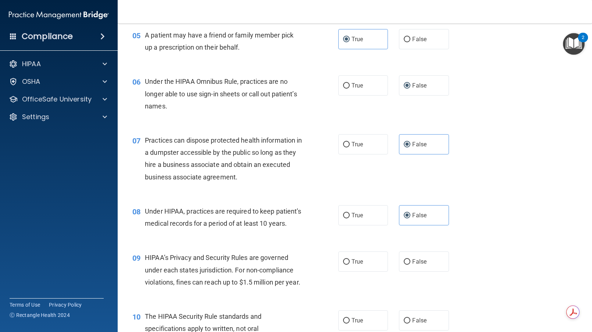
scroll to position [331, 0]
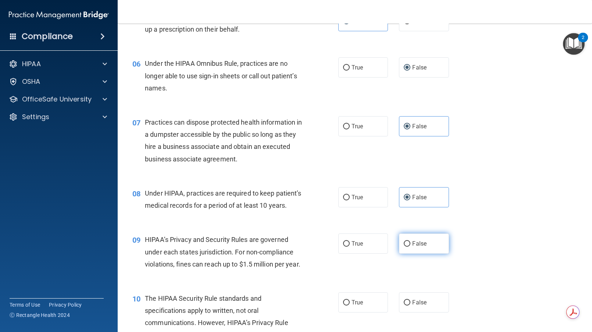
click at [419, 247] on span "False" at bounding box center [419, 243] width 14 height 7
click at [411, 247] on input "False" at bounding box center [407, 244] width 7 height 6
radio input "true"
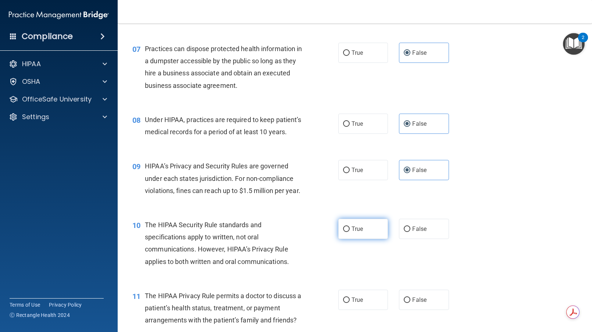
click at [353, 232] on span "True" at bounding box center [357, 228] width 11 height 7
click at [350, 232] on input "True" at bounding box center [346, 230] width 7 height 6
radio input "true"
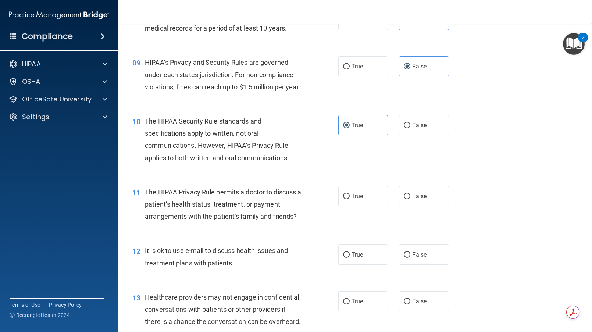
scroll to position [515, 0]
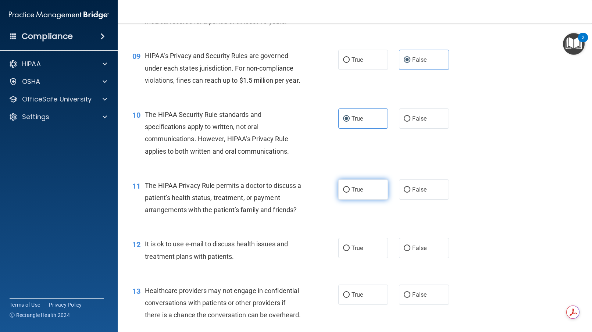
click at [352, 193] on span "True" at bounding box center [357, 189] width 11 height 7
click at [350, 193] on input "True" at bounding box center [346, 190] width 7 height 6
radio input "true"
click at [352, 252] on span "True" at bounding box center [357, 248] width 11 height 7
click at [350, 251] on input "True" at bounding box center [346, 249] width 7 height 6
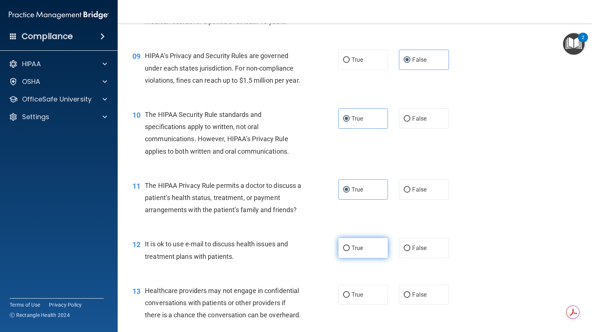
radio input "true"
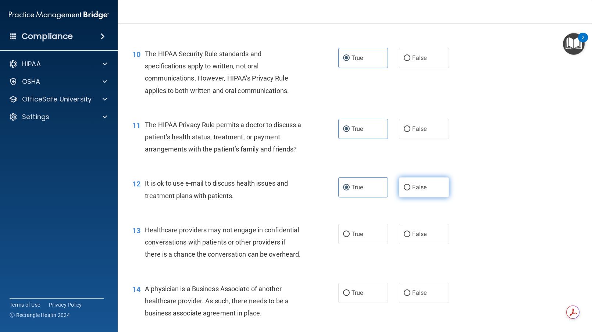
scroll to position [589, 0]
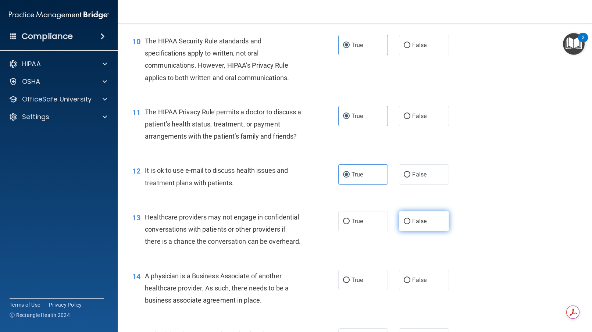
click at [416, 231] on label "False" at bounding box center [424, 221] width 50 height 20
click at [411, 224] on input "False" at bounding box center [407, 222] width 7 height 6
radio input "true"
click at [417, 290] on label "False" at bounding box center [424, 280] width 50 height 20
click at [411, 283] on input "False" at bounding box center [407, 281] width 7 height 6
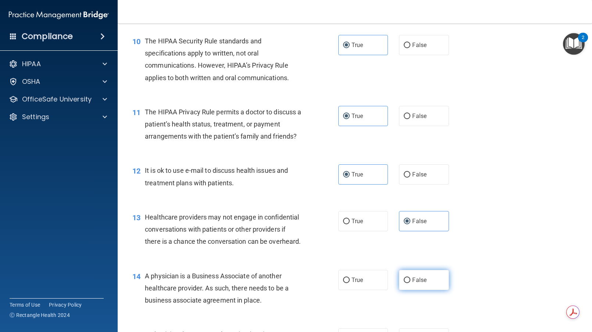
radio input "true"
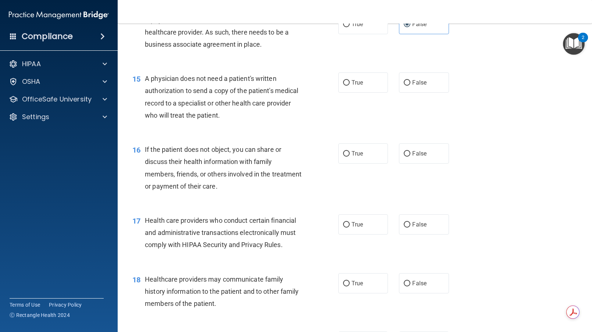
scroll to position [846, 0]
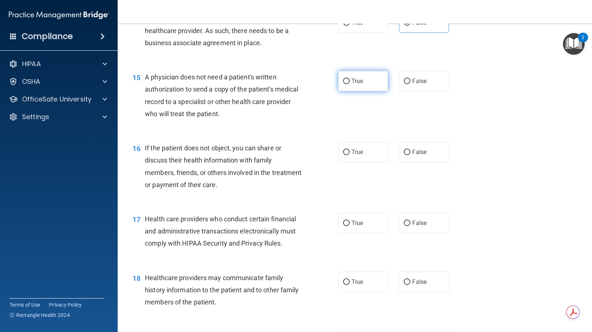
click at [342, 91] on label "True" at bounding box center [363, 81] width 50 height 20
click at [343, 84] on input "True" at bounding box center [346, 82] width 7 height 6
radio input "true"
click at [347, 162] on label "True" at bounding box center [363, 152] width 50 height 20
click at [347, 155] on input "True" at bounding box center [346, 153] width 7 height 6
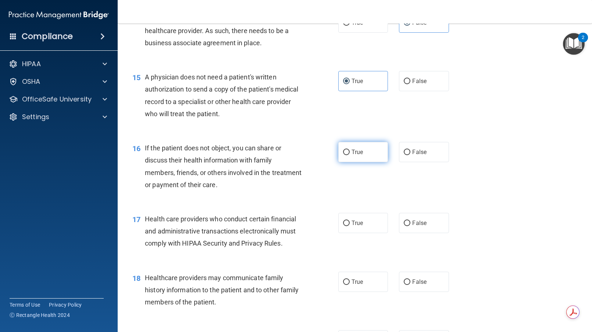
radio input "true"
click at [352, 227] on span "True" at bounding box center [357, 223] width 11 height 7
click at [350, 226] on input "True" at bounding box center [346, 224] width 7 height 6
radio input "true"
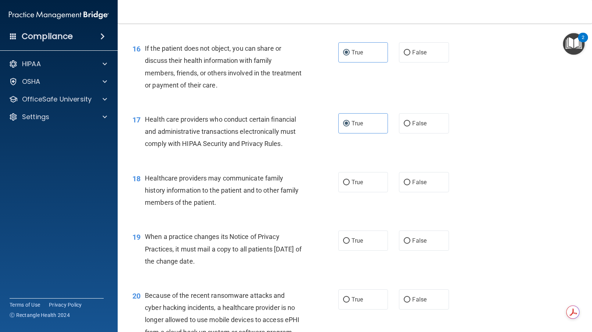
scroll to position [956, 0]
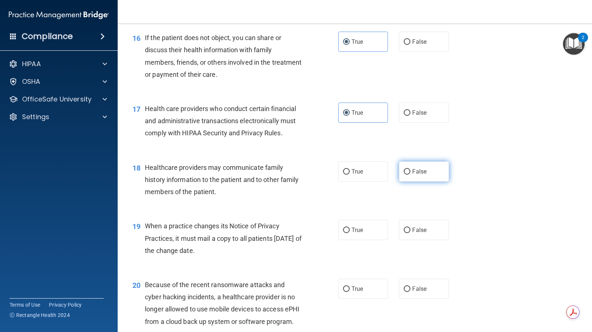
click at [419, 182] on label "False" at bounding box center [424, 171] width 50 height 20
click at [411, 175] on input "False" at bounding box center [407, 172] width 7 height 6
radio input "true"
click at [415, 234] on span "False" at bounding box center [419, 230] width 14 height 7
click at [411, 233] on input "False" at bounding box center [407, 231] width 7 height 6
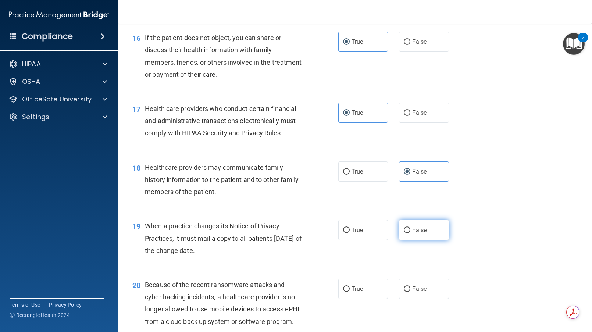
radio input "true"
click at [413, 299] on label "False" at bounding box center [424, 289] width 50 height 20
click at [411, 292] on input "False" at bounding box center [407, 290] width 7 height 6
radio input "true"
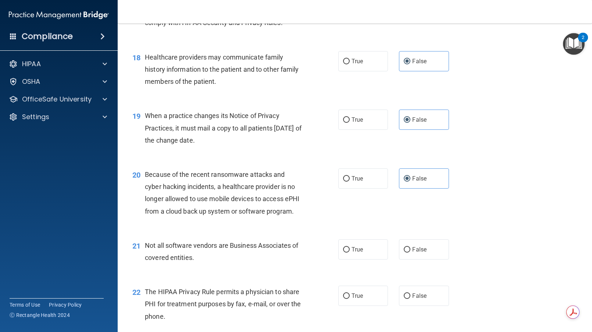
scroll to position [1104, 0]
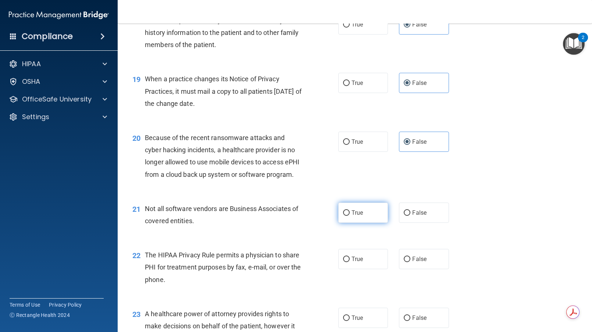
click at [352, 223] on label "True" at bounding box center [363, 213] width 50 height 20
click at [350, 216] on input "True" at bounding box center [346, 213] width 7 height 6
radio input "true"
click at [352, 269] on label "True" at bounding box center [363, 259] width 50 height 20
click at [350, 262] on input "True" at bounding box center [346, 260] width 7 height 6
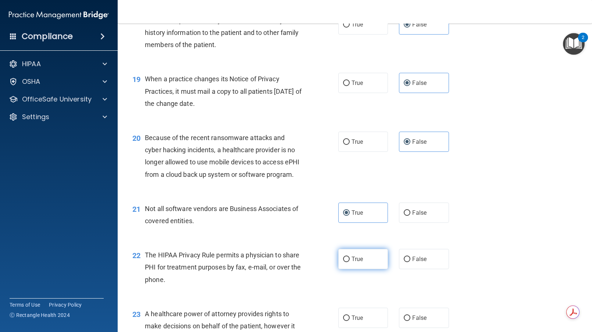
radio input "true"
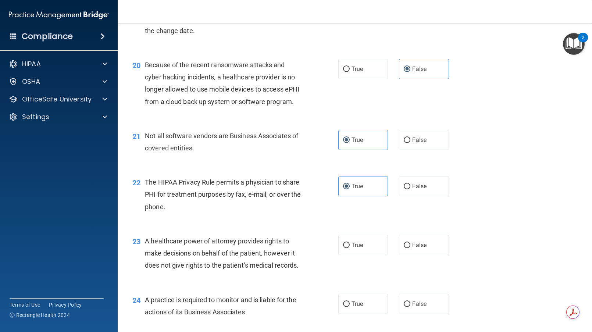
scroll to position [1177, 0]
click at [419, 248] on span "False" at bounding box center [419, 244] width 14 height 7
click at [411, 248] on input "False" at bounding box center [407, 245] width 7 height 6
radio input "true"
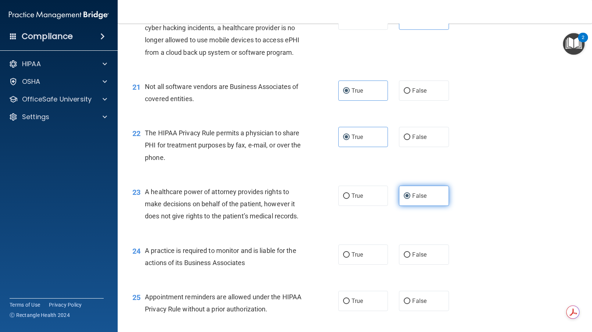
scroll to position [1251, 0]
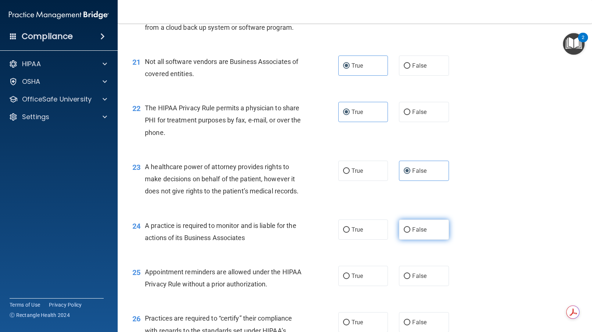
click at [413, 233] on span "False" at bounding box center [419, 229] width 14 height 7
click at [411, 233] on input "False" at bounding box center [407, 230] width 7 height 6
radio input "true"
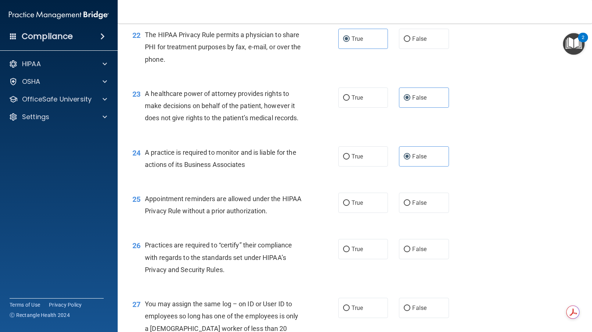
scroll to position [1324, 0]
click at [355, 213] on label "True" at bounding box center [363, 202] width 50 height 20
click at [350, 206] on input "True" at bounding box center [346, 203] width 7 height 6
radio input "true"
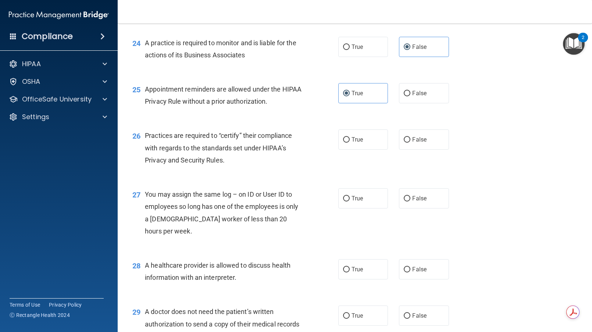
scroll to position [1435, 0]
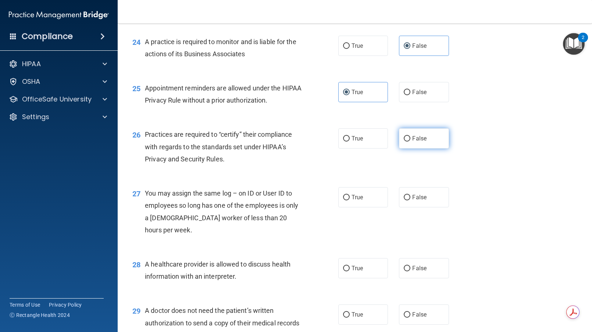
click at [412, 142] on span "False" at bounding box center [419, 138] width 14 height 7
click at [410, 142] on input "False" at bounding box center [407, 139] width 7 height 6
radio input "true"
click at [416, 201] on span "False" at bounding box center [419, 197] width 14 height 7
click at [411, 200] on input "False" at bounding box center [407, 198] width 7 height 6
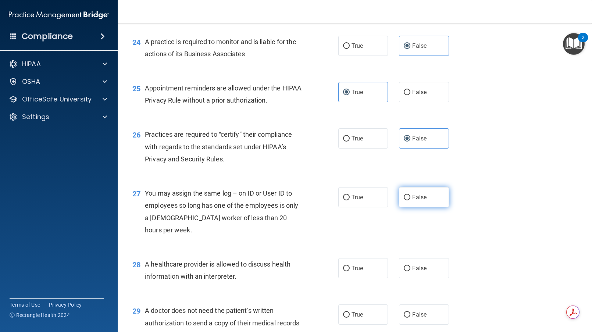
radio input "true"
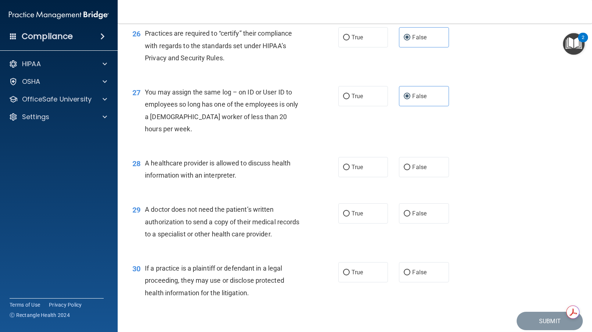
scroll to position [1545, 0]
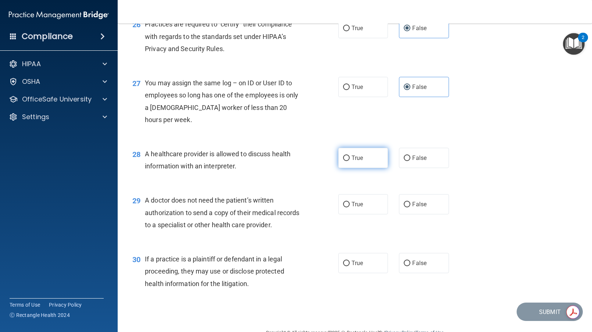
click at [348, 168] on label "True" at bounding box center [363, 158] width 50 height 20
click at [348, 161] on input "True" at bounding box center [346, 159] width 7 height 6
radio input "true"
click at [352, 208] on span "True" at bounding box center [357, 204] width 11 height 7
click at [350, 207] on input "True" at bounding box center [346, 205] width 7 height 6
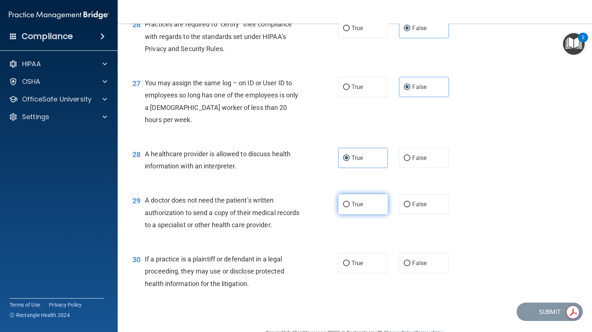
radio input "true"
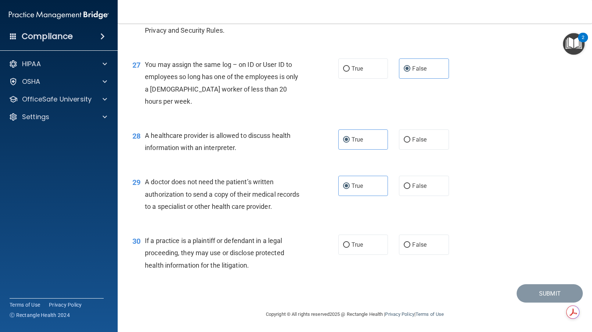
scroll to position [1582, 0]
click at [352, 255] on label "True" at bounding box center [363, 245] width 50 height 20
click at [350, 248] on input "True" at bounding box center [346, 245] width 7 height 6
radio input "true"
click at [548, 303] on button "Submit" at bounding box center [550, 293] width 66 height 19
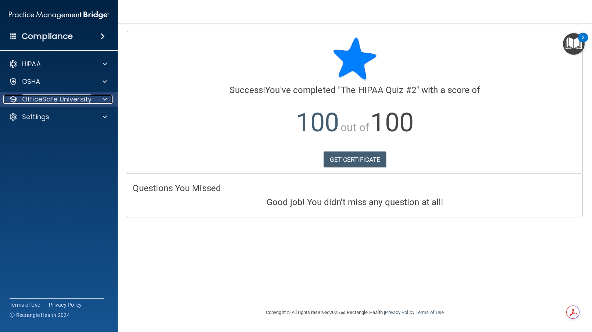
click at [58, 103] on p "OfficeSafe University" at bounding box center [57, 99] width 70 height 9
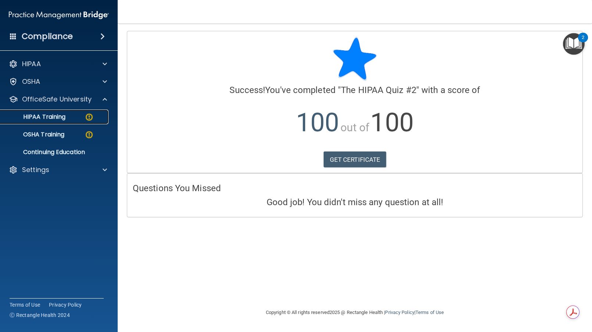
click at [67, 122] on link "HIPAA Training" at bounding box center [51, 117] width 116 height 15
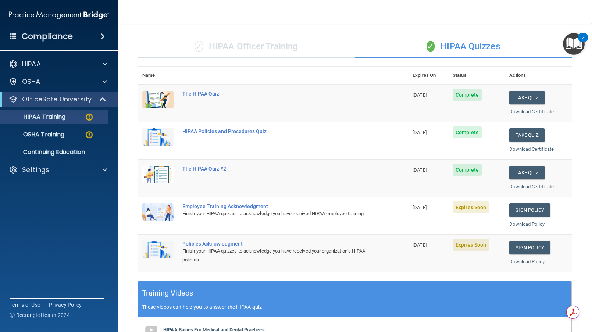
scroll to position [37, 0]
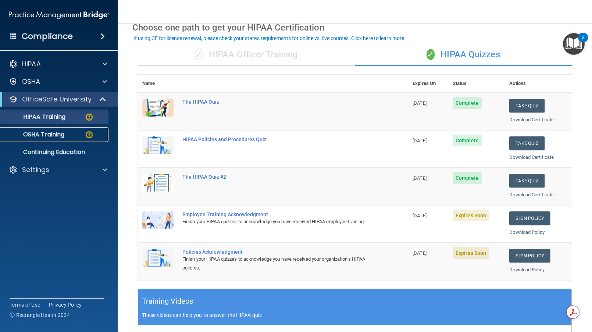
click at [48, 136] on p "OSHA Training" at bounding box center [35, 134] width 60 height 7
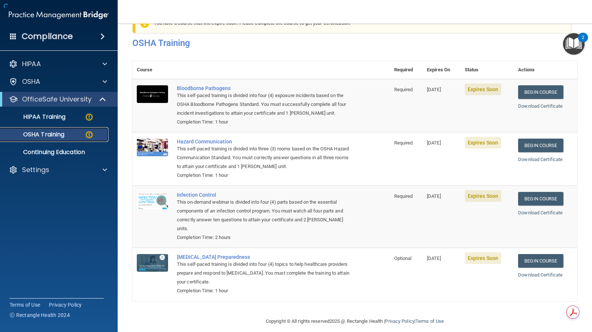
scroll to position [33, 0]
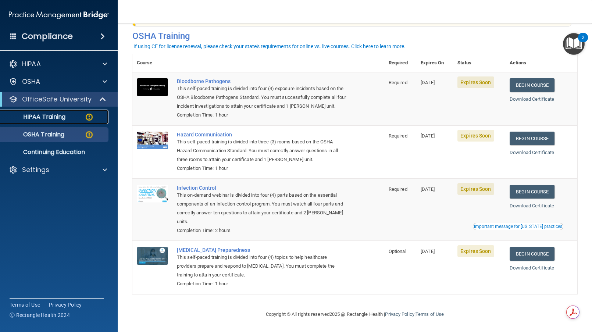
click at [57, 120] on p "HIPAA Training" at bounding box center [35, 116] width 61 height 7
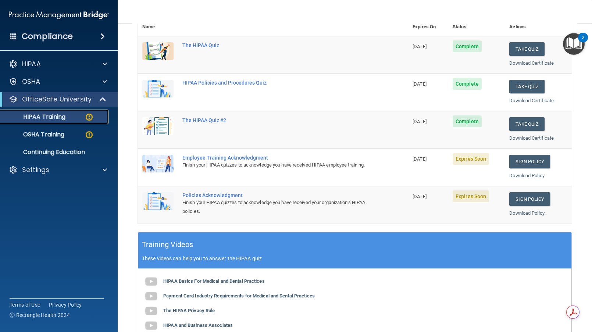
scroll to position [75, 0]
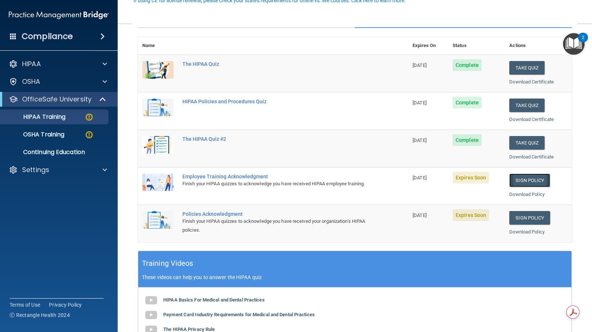
click at [515, 182] on link "Sign Policy" at bounding box center [529, 181] width 41 height 14
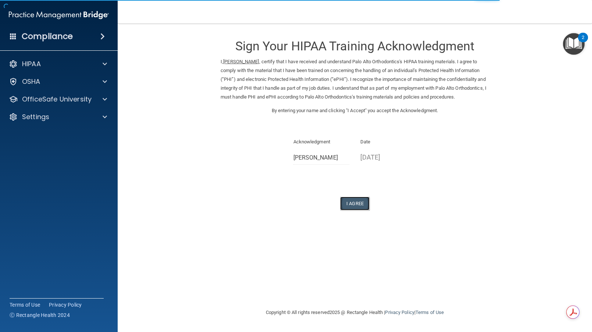
click at [361, 208] on button "I Agree" at bounding box center [354, 204] width 29 height 14
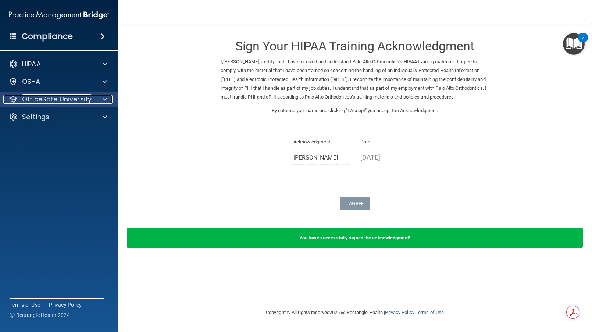
click at [51, 100] on p "OfficeSafe University" at bounding box center [57, 99] width 70 height 9
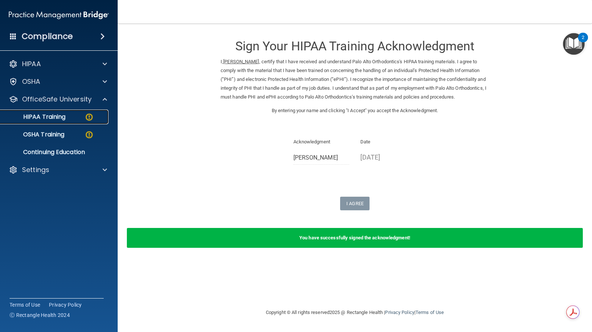
click at [55, 122] on link "HIPAA Training" at bounding box center [51, 117] width 116 height 15
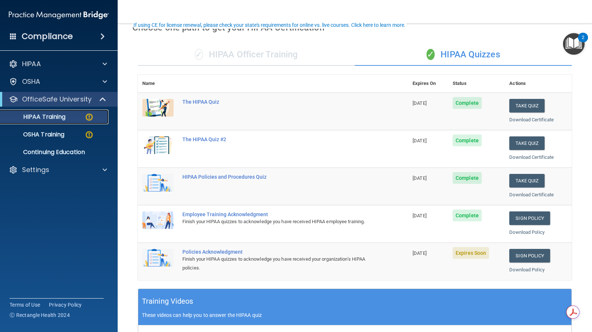
scroll to position [74, 0]
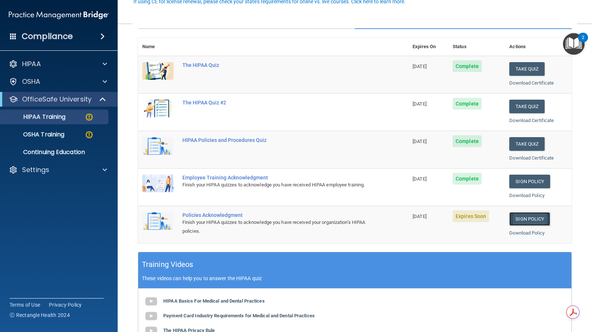
click at [525, 221] on link "Sign Policy" at bounding box center [529, 219] width 41 height 14
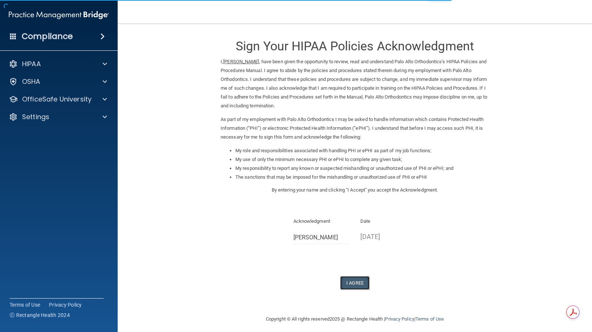
click at [358, 284] on button "I Agree" at bounding box center [354, 283] width 29 height 14
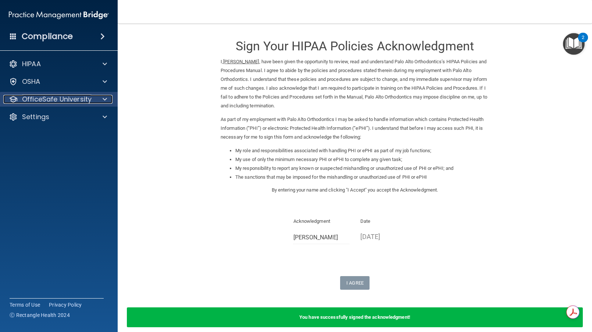
click at [60, 96] on p "OfficeSafe University" at bounding box center [57, 99] width 70 height 9
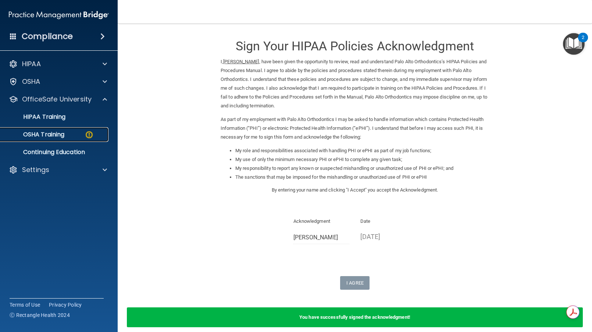
click at [57, 131] on p "OSHA Training" at bounding box center [35, 134] width 60 height 7
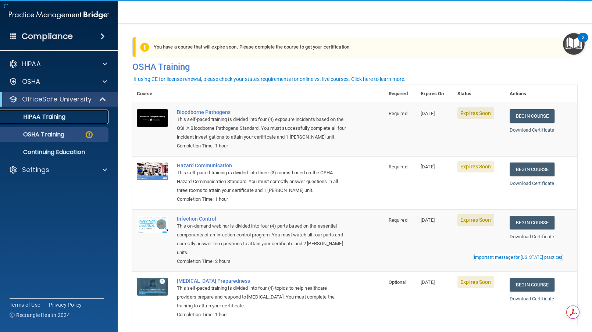
click at [74, 120] on div "HIPAA Training" at bounding box center [55, 116] width 100 height 7
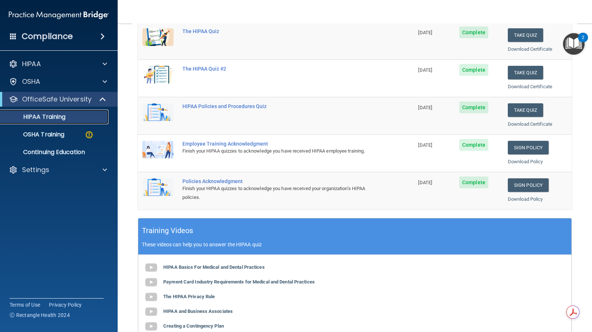
scroll to position [74, 0]
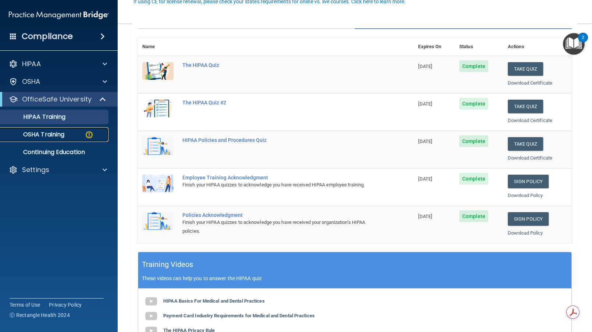
click at [68, 135] on div "OSHA Training" at bounding box center [55, 134] width 100 height 7
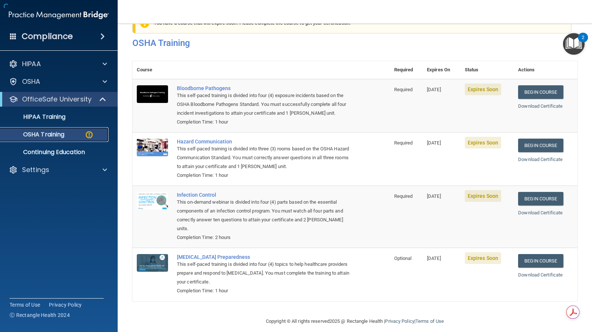
scroll to position [33, 0]
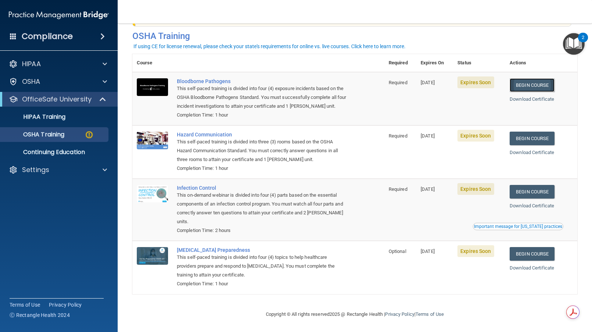
click at [522, 79] on link "Begin Course" at bounding box center [532, 85] width 45 height 14
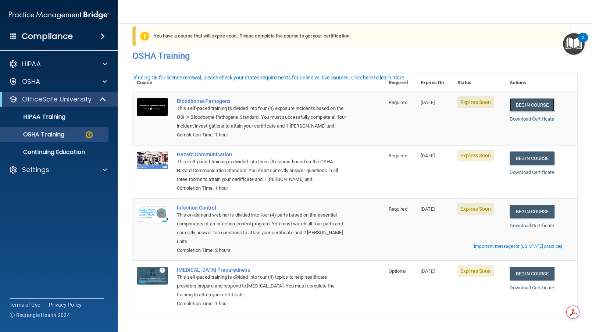
scroll to position [0, 0]
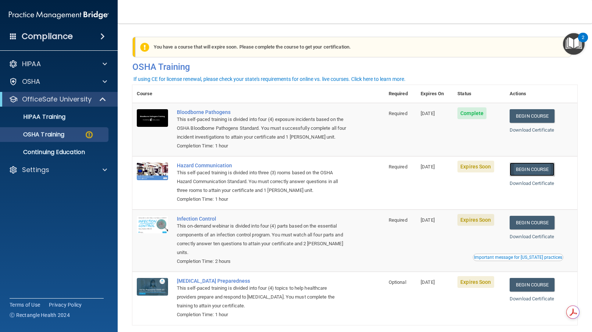
click at [530, 172] on link "Begin Course" at bounding box center [532, 170] width 45 height 14
click at [524, 228] on link "Begin Course" at bounding box center [532, 223] width 45 height 14
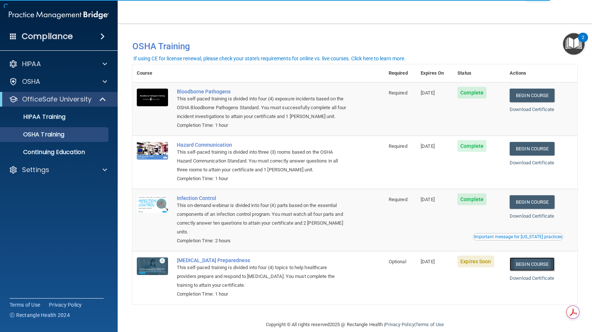
click at [537, 266] on link "Begin Course" at bounding box center [532, 265] width 45 height 14
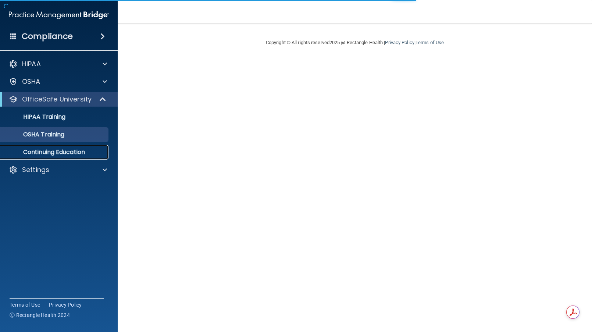
click at [54, 149] on p "Continuing Education" at bounding box center [55, 152] width 100 height 7
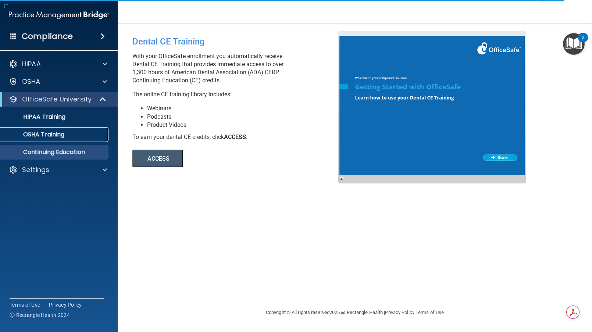
click at [45, 129] on link "OSHA Training" at bounding box center [51, 134] width 116 height 15
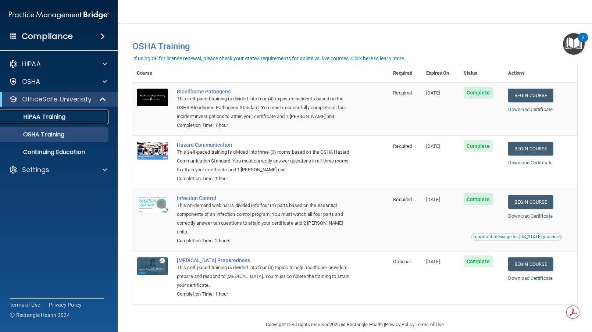
click at [41, 114] on p "HIPAA Training" at bounding box center [35, 116] width 61 height 7
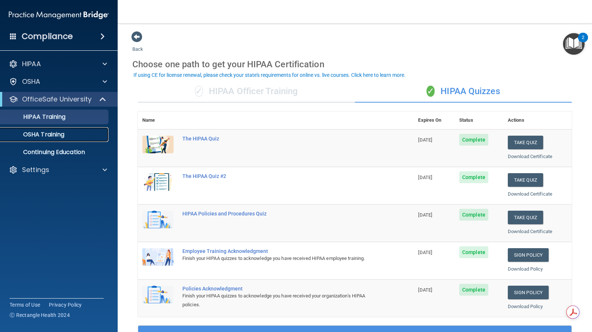
click at [46, 133] on p "OSHA Training" at bounding box center [35, 134] width 60 height 7
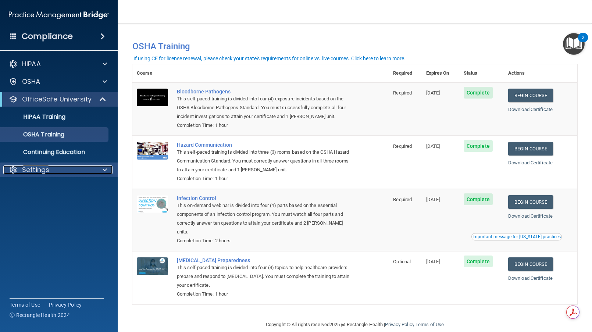
click at [45, 169] on p "Settings" at bounding box center [35, 170] width 27 height 9
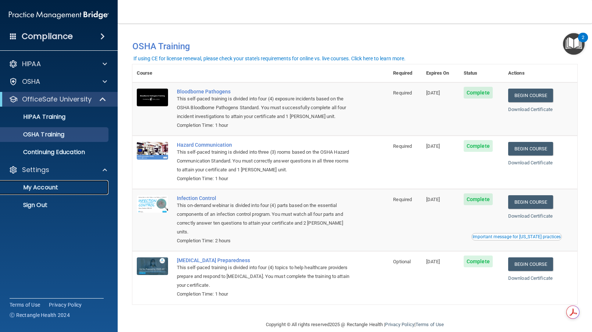
click at [43, 190] on p "My Account" at bounding box center [55, 187] width 100 height 7
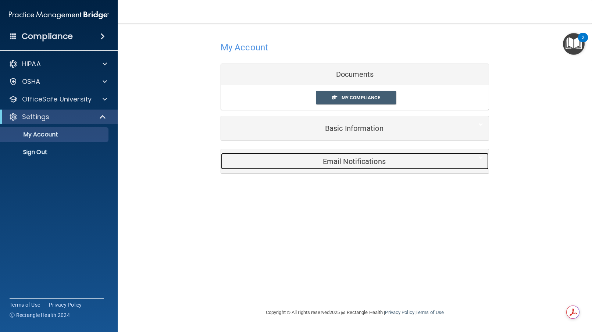
click at [355, 166] on div "Email Notifications" at bounding box center [343, 161] width 245 height 17
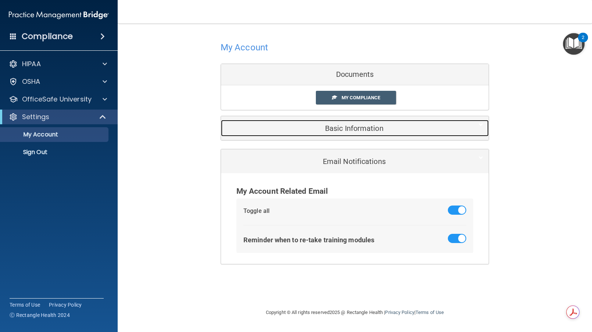
click at [354, 122] on div "Basic Information" at bounding box center [343, 128] width 245 height 17
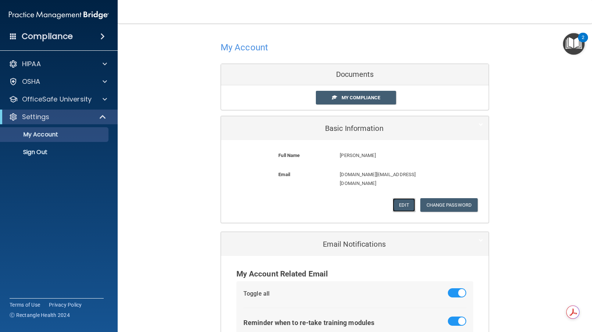
click at [399, 198] on button "Edit" at bounding box center [404, 205] width 22 height 14
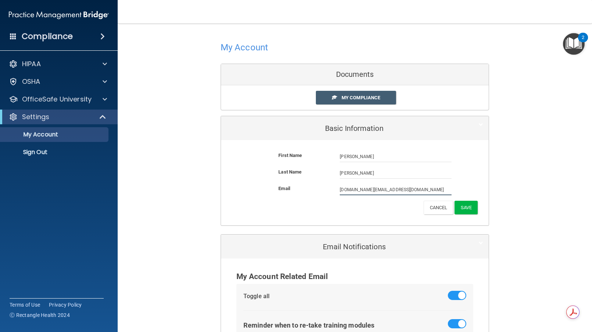
drag, startPoint x: 419, startPoint y: 188, endPoint x: 305, endPoint y: 178, distance: 114.8
click at [305, 178] on form "First Name [PERSON_NAME] [PERSON_NAME] Last Name [PERSON_NAME] Email [DOMAIN_NA…" at bounding box center [355, 183] width 257 height 74
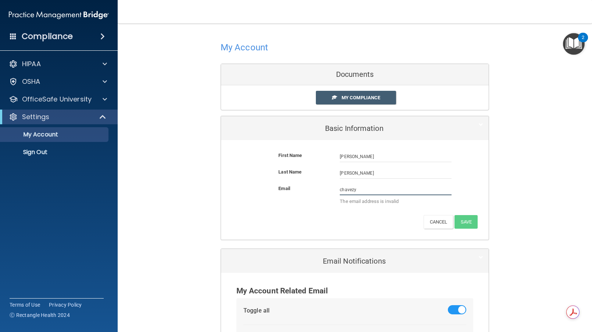
type input "[EMAIL_ADDRESS][DOMAIN_NAME]"
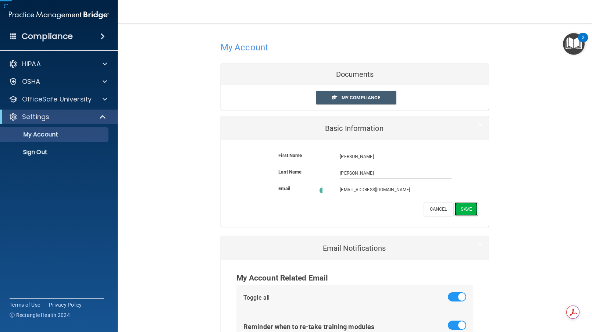
click at [463, 206] on button "Save" at bounding box center [466, 209] width 23 height 14
